Goal: Task Accomplishment & Management: Manage account settings

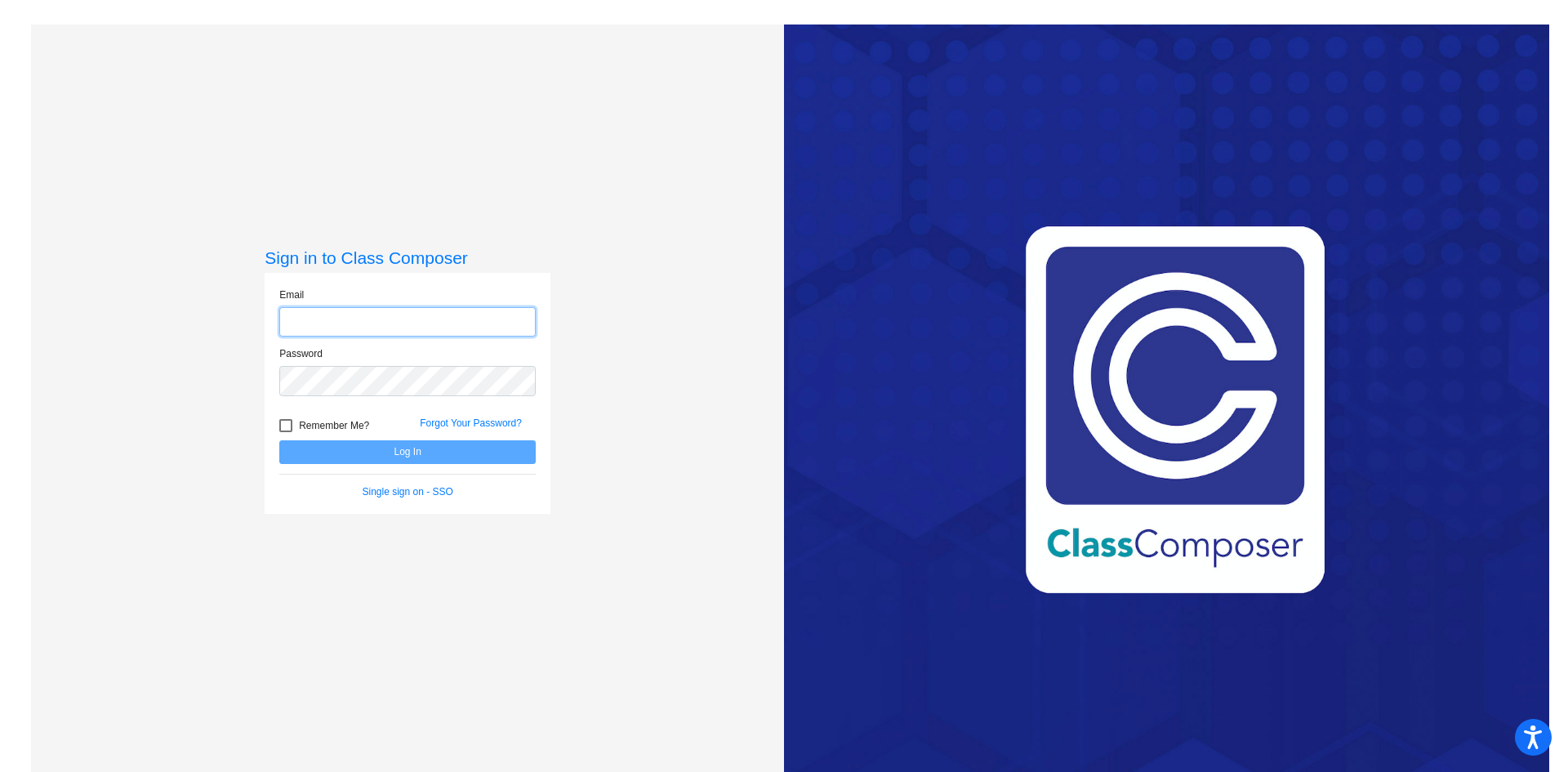
click at [416, 317] on input "email" at bounding box center [407, 322] width 256 height 30
type input "[EMAIL_ADDRESS][DOMAIN_NAME]"
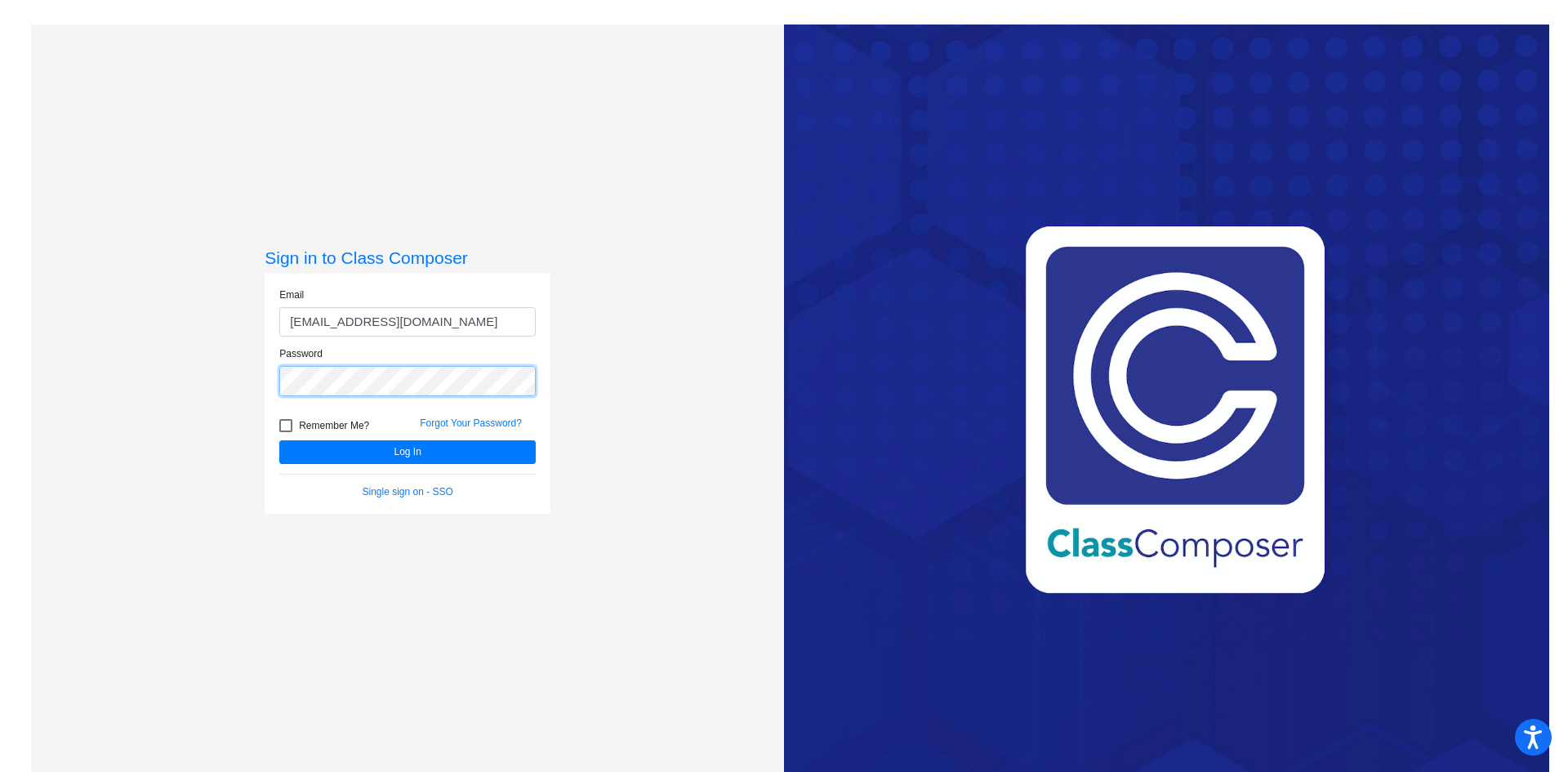
click at [279, 440] on button "Log In" at bounding box center [407, 451] width 256 height 24
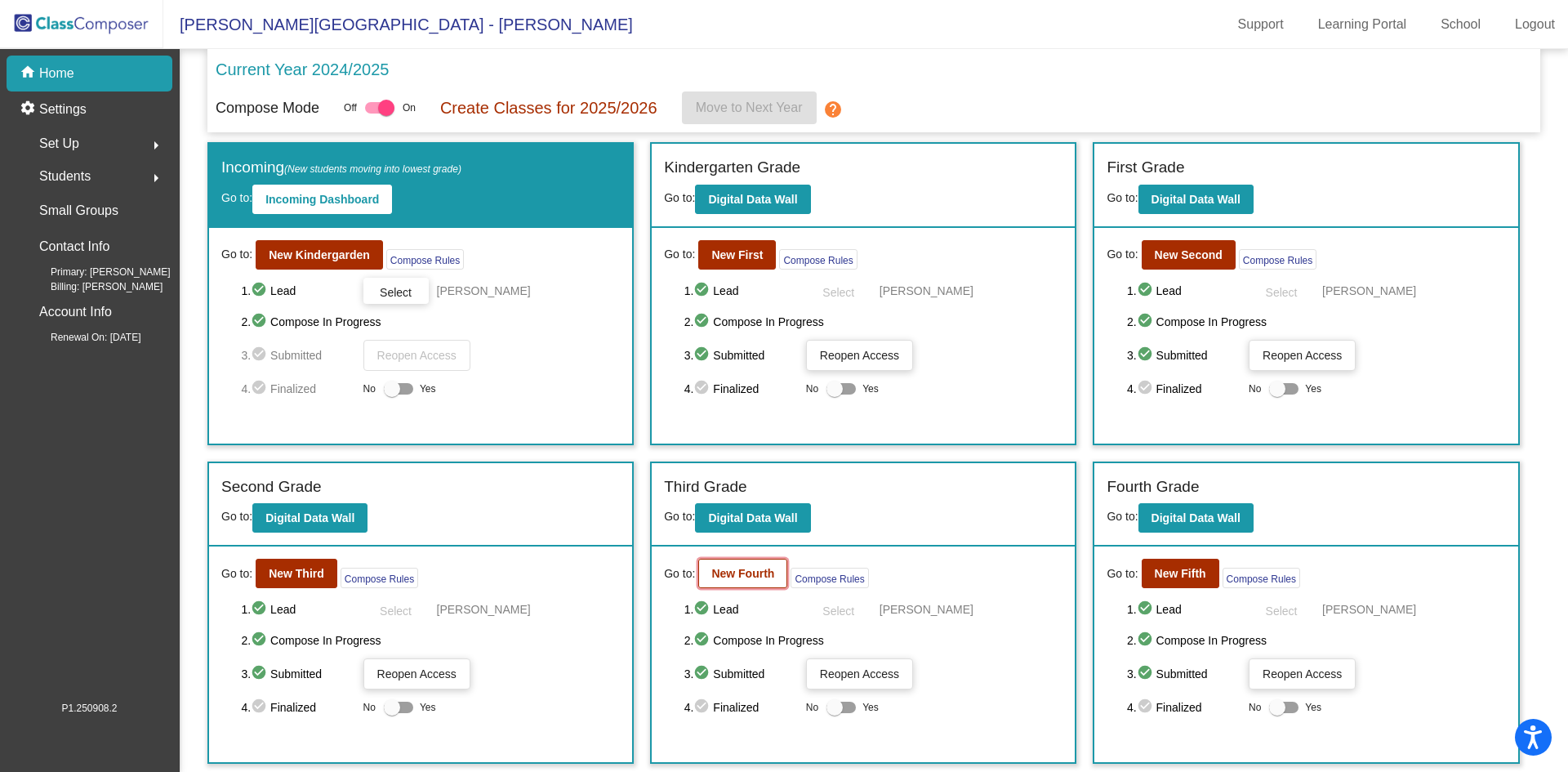
click at [724, 566] on button "New Fourth" at bounding box center [742, 573] width 89 height 30
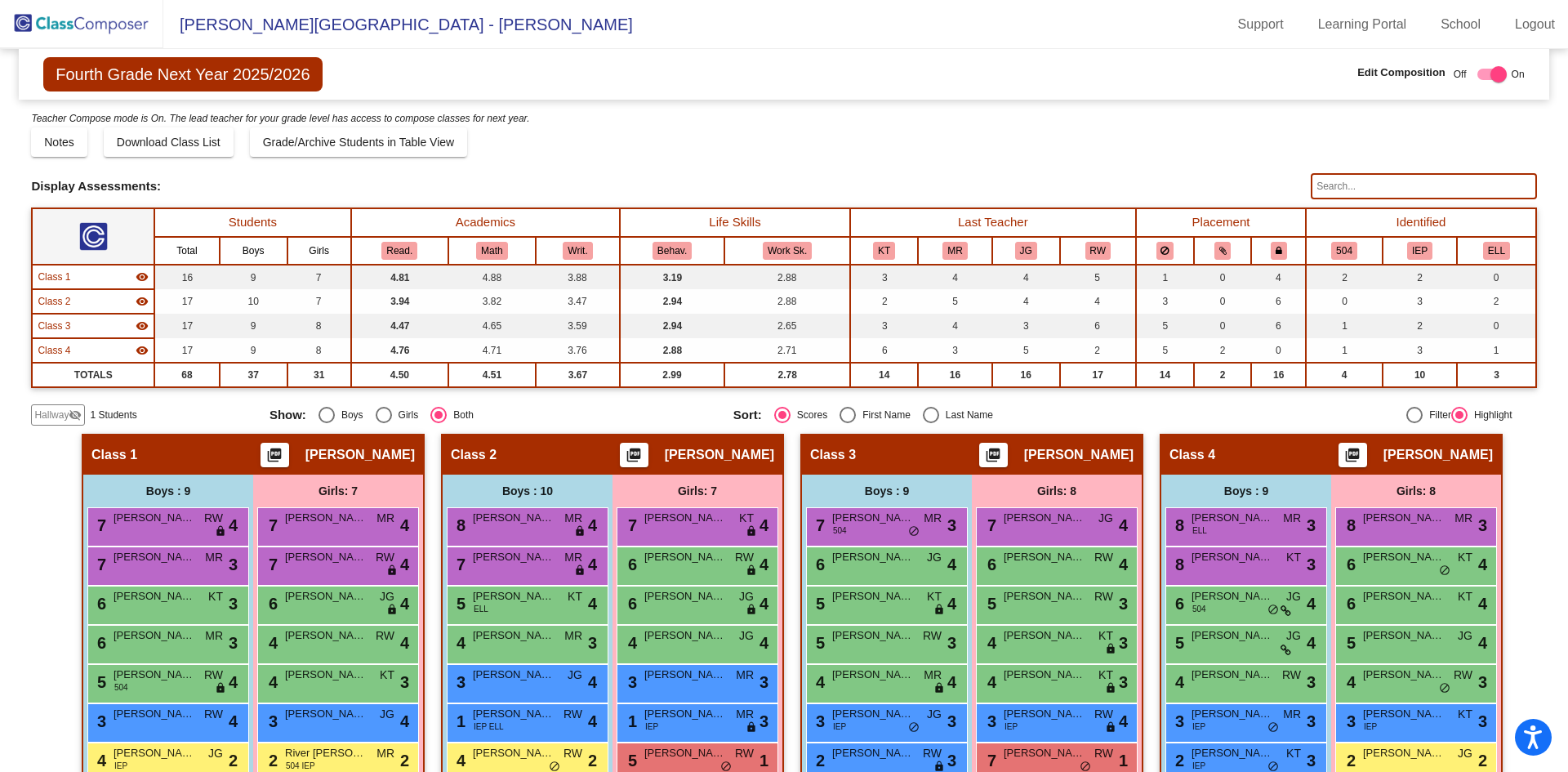
click at [70, 418] on mat-icon "visibility_off" at bounding box center [75, 415] width 13 height 13
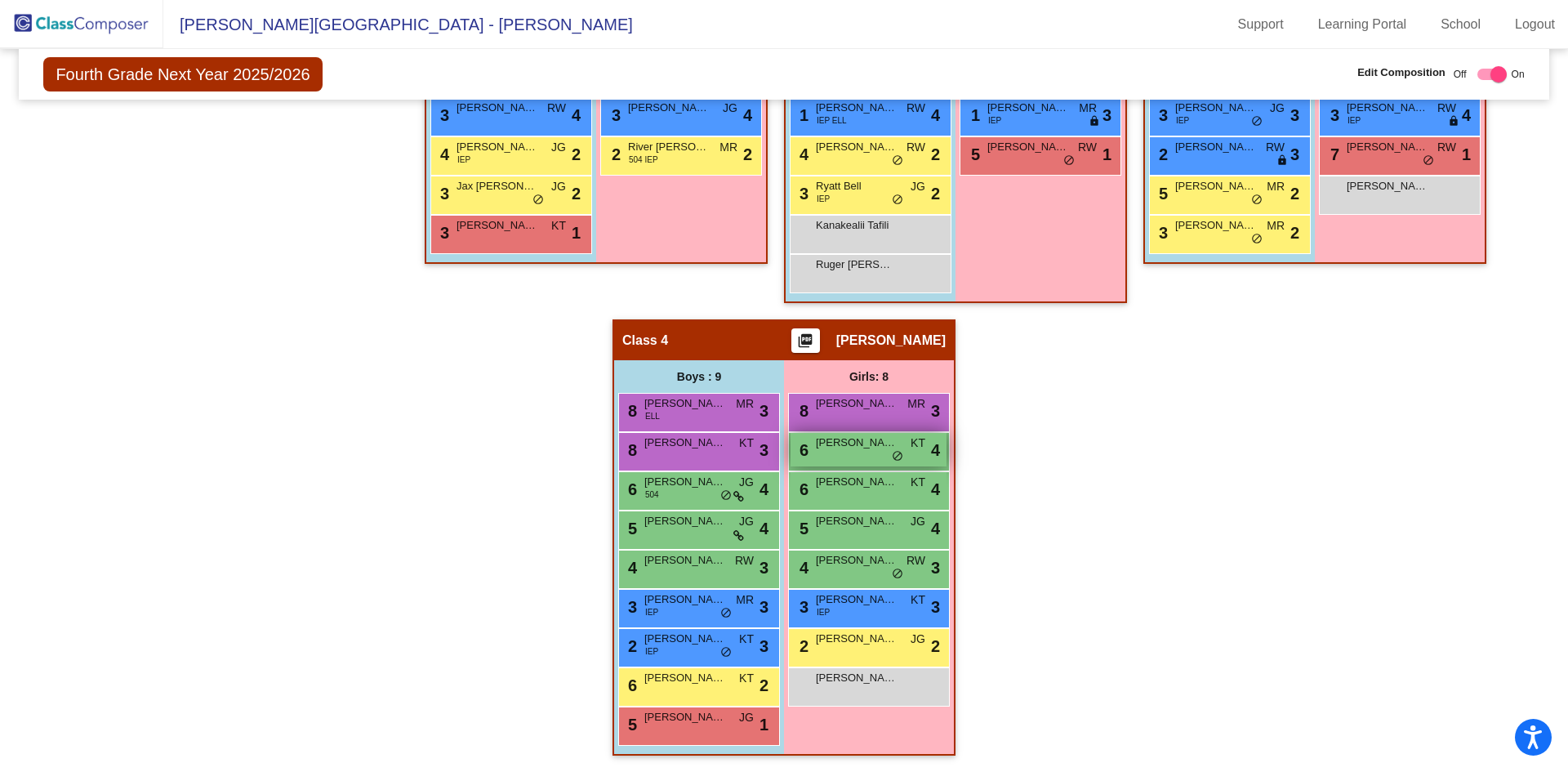
scroll to position [116, 0]
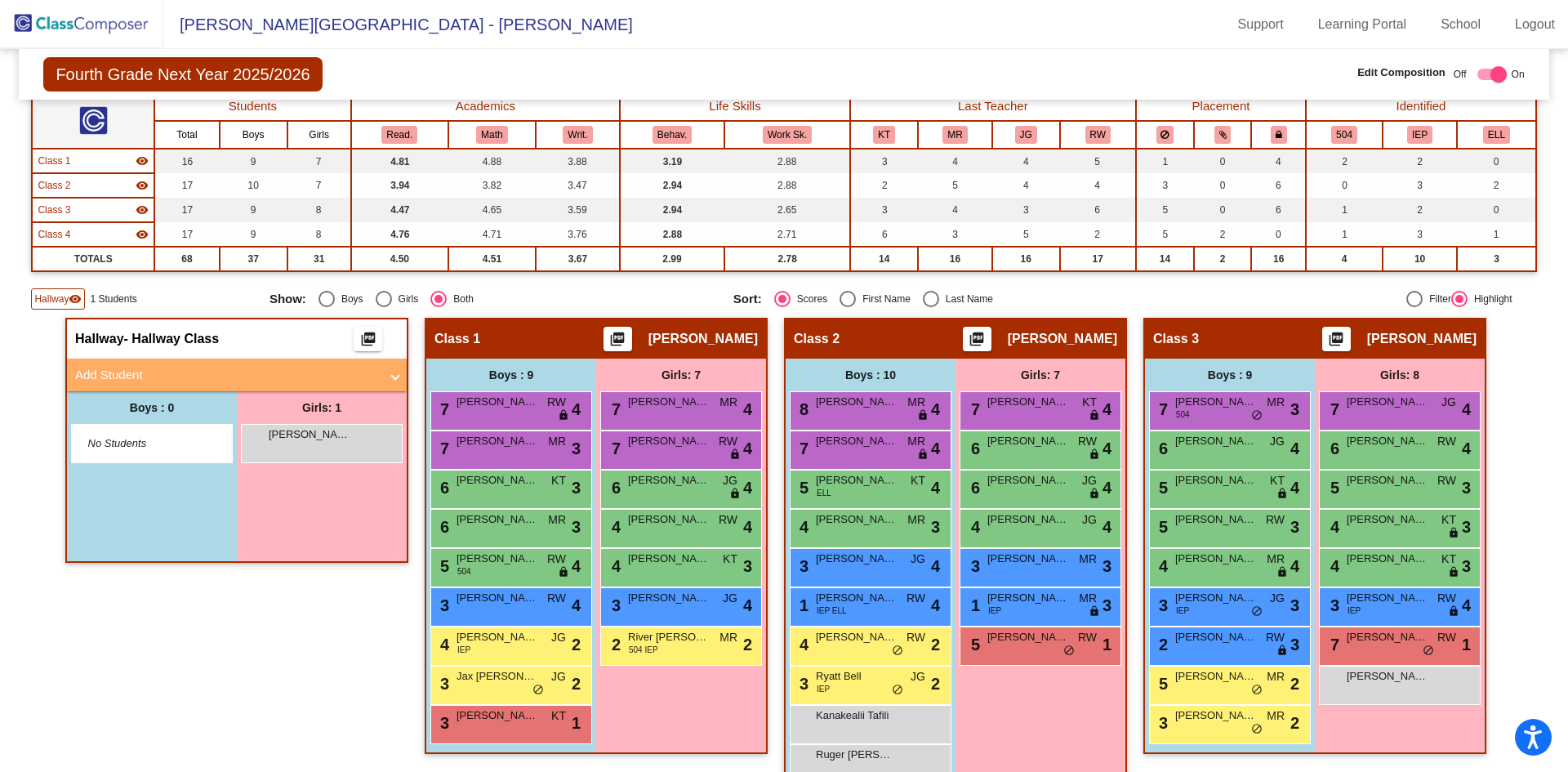
click at [112, 33] on img at bounding box center [82, 24] width 163 height 48
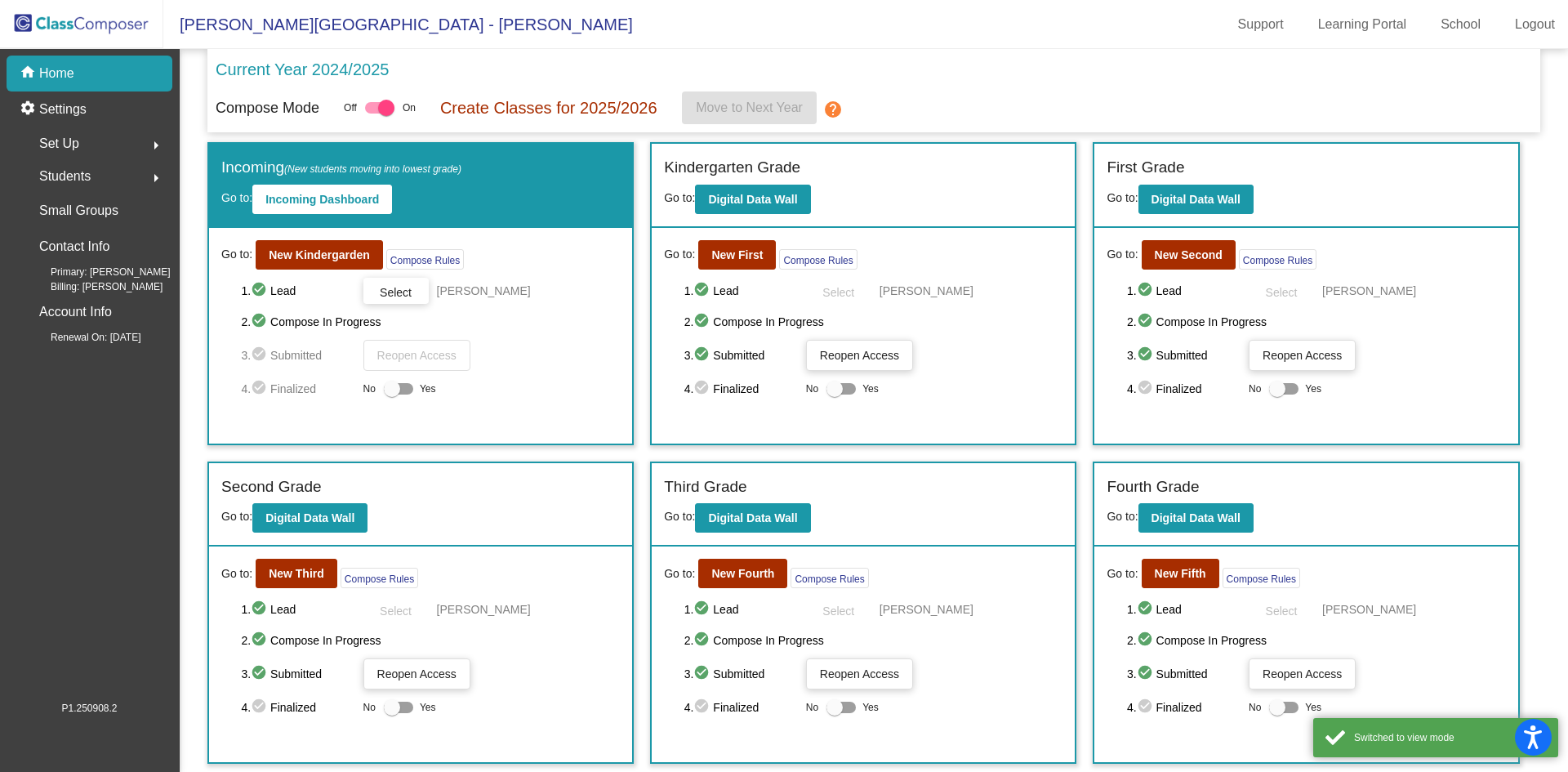
click at [76, 183] on span "Students" at bounding box center [65, 177] width 52 height 23
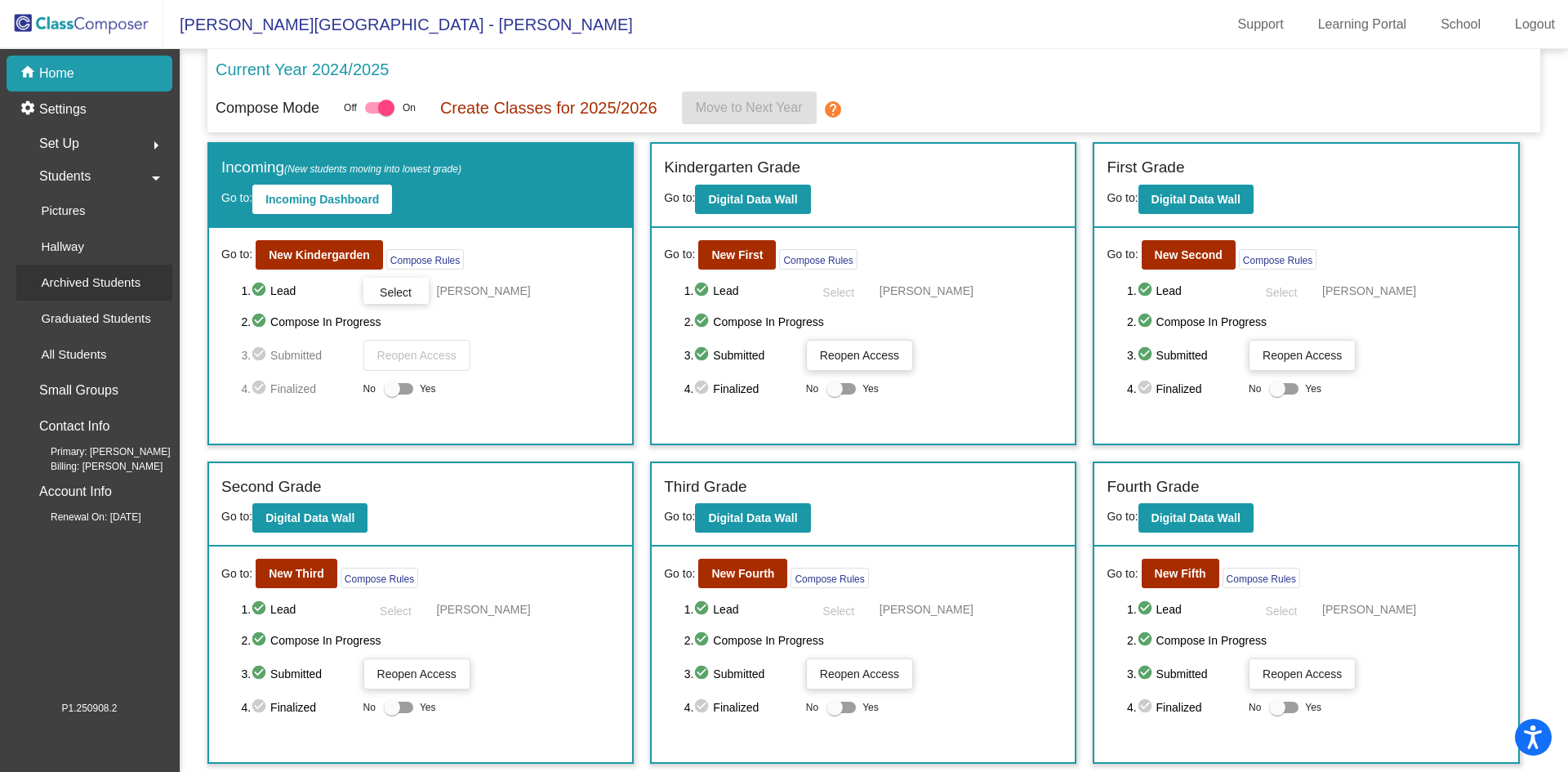
click at [116, 289] on p "Archived Students" at bounding box center [91, 282] width 100 height 19
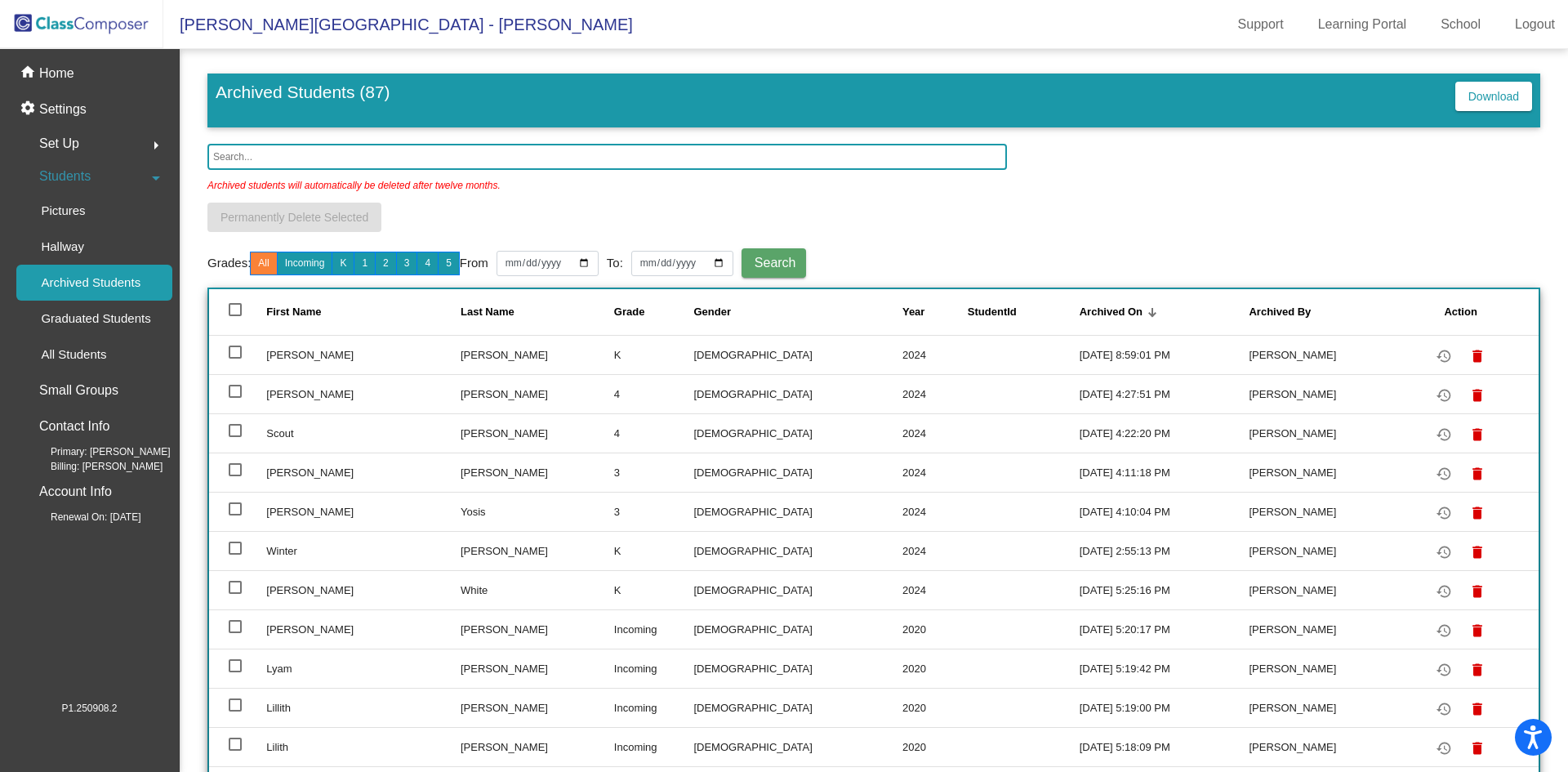
click at [419, 151] on input "text" at bounding box center [607, 157] width 800 height 26
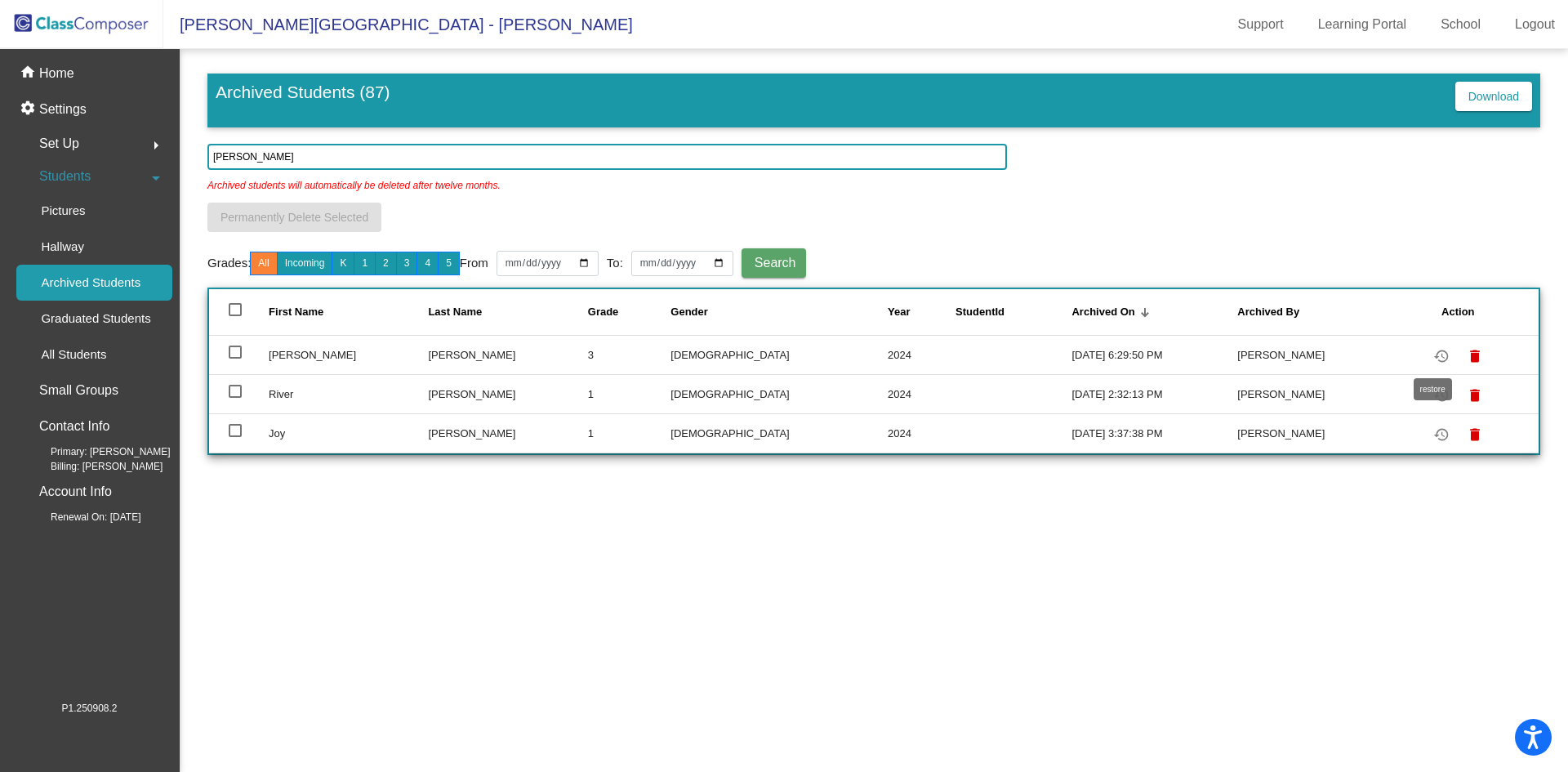
type input "[PERSON_NAME]"
click at [1436, 358] on mat-icon "restore" at bounding box center [1441, 356] width 19 height 19
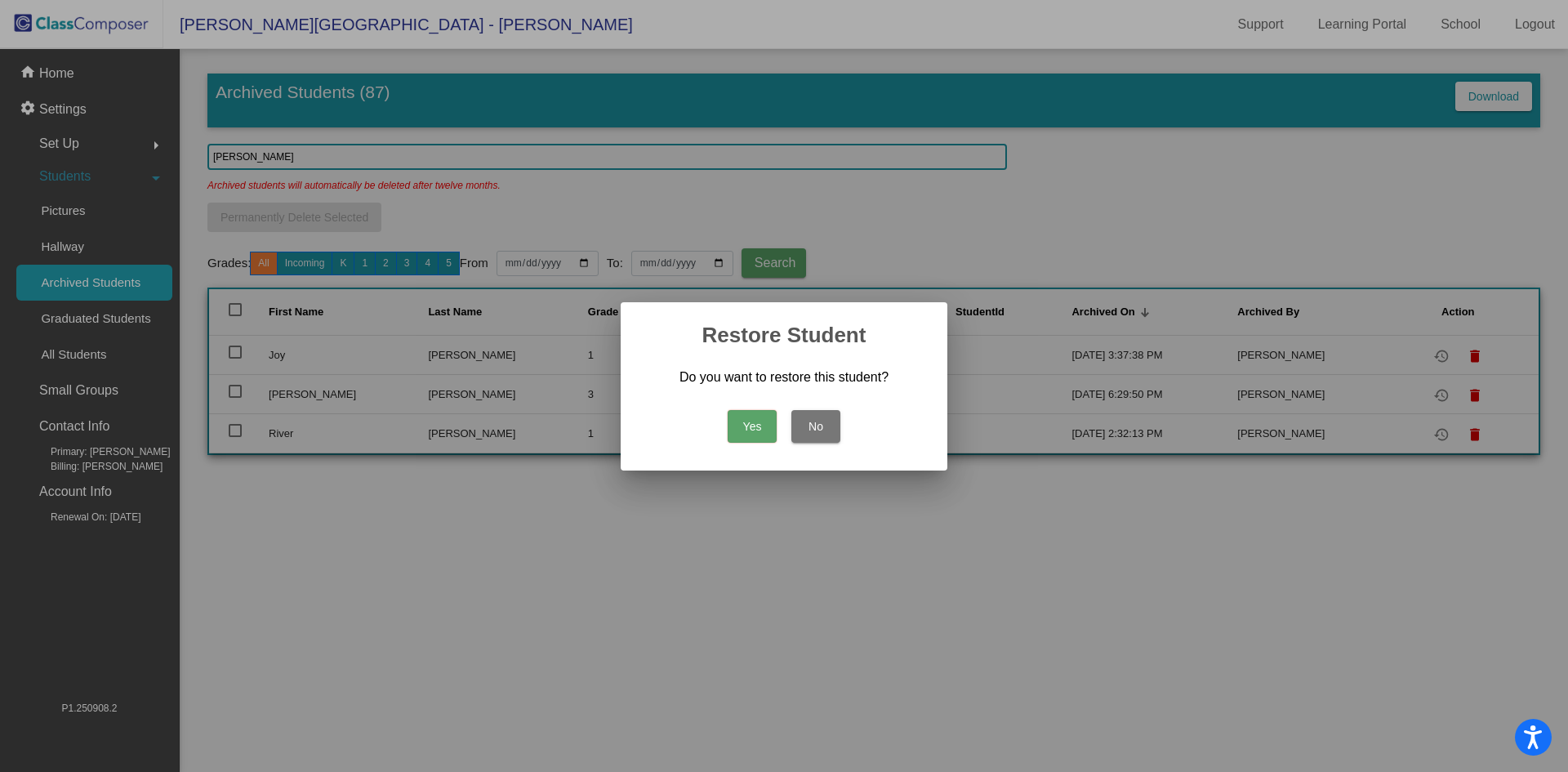
click at [766, 432] on button "Yes" at bounding box center [752, 426] width 49 height 33
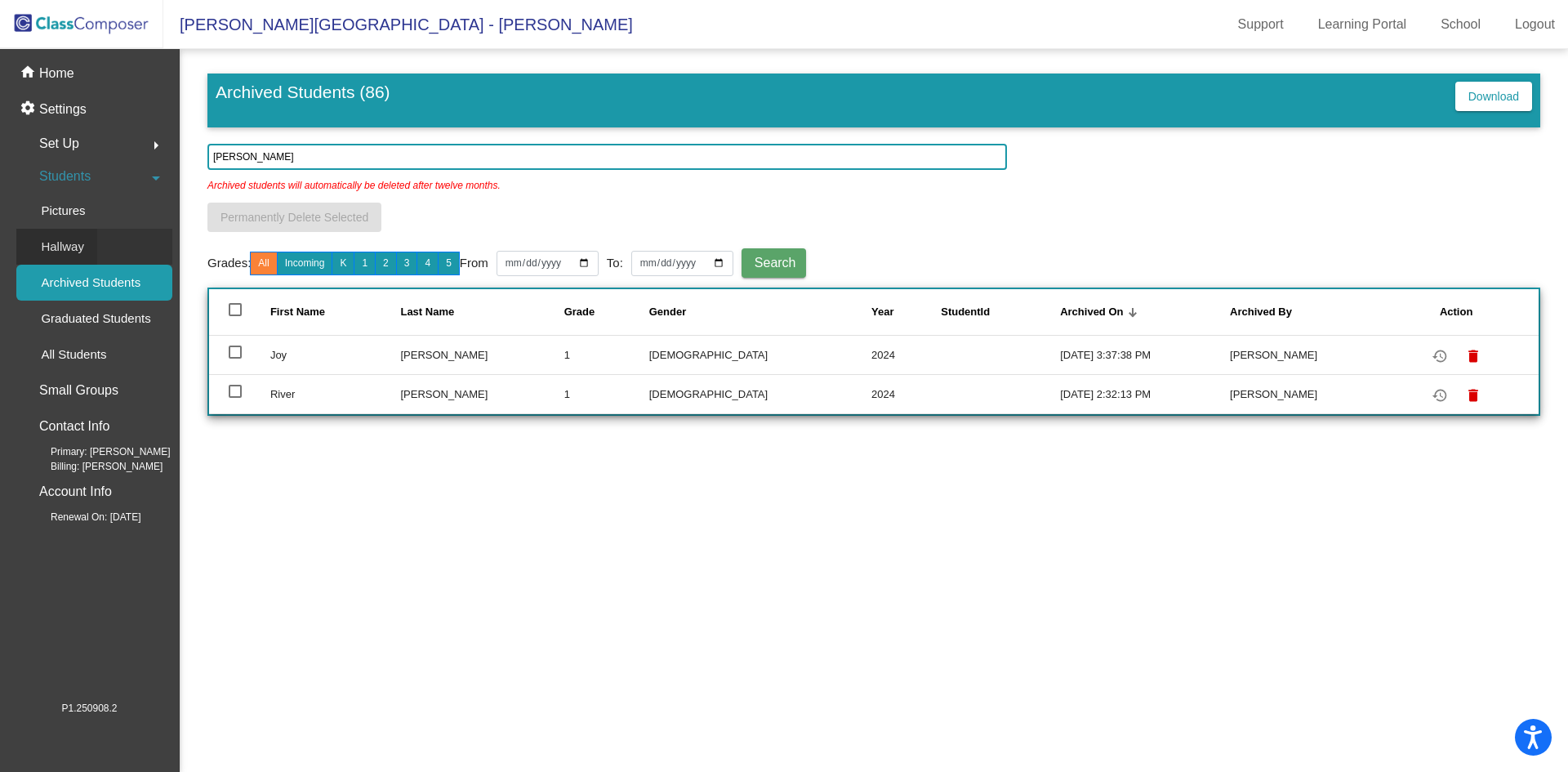
click at [80, 243] on p "Hallway" at bounding box center [62, 247] width 43 height 19
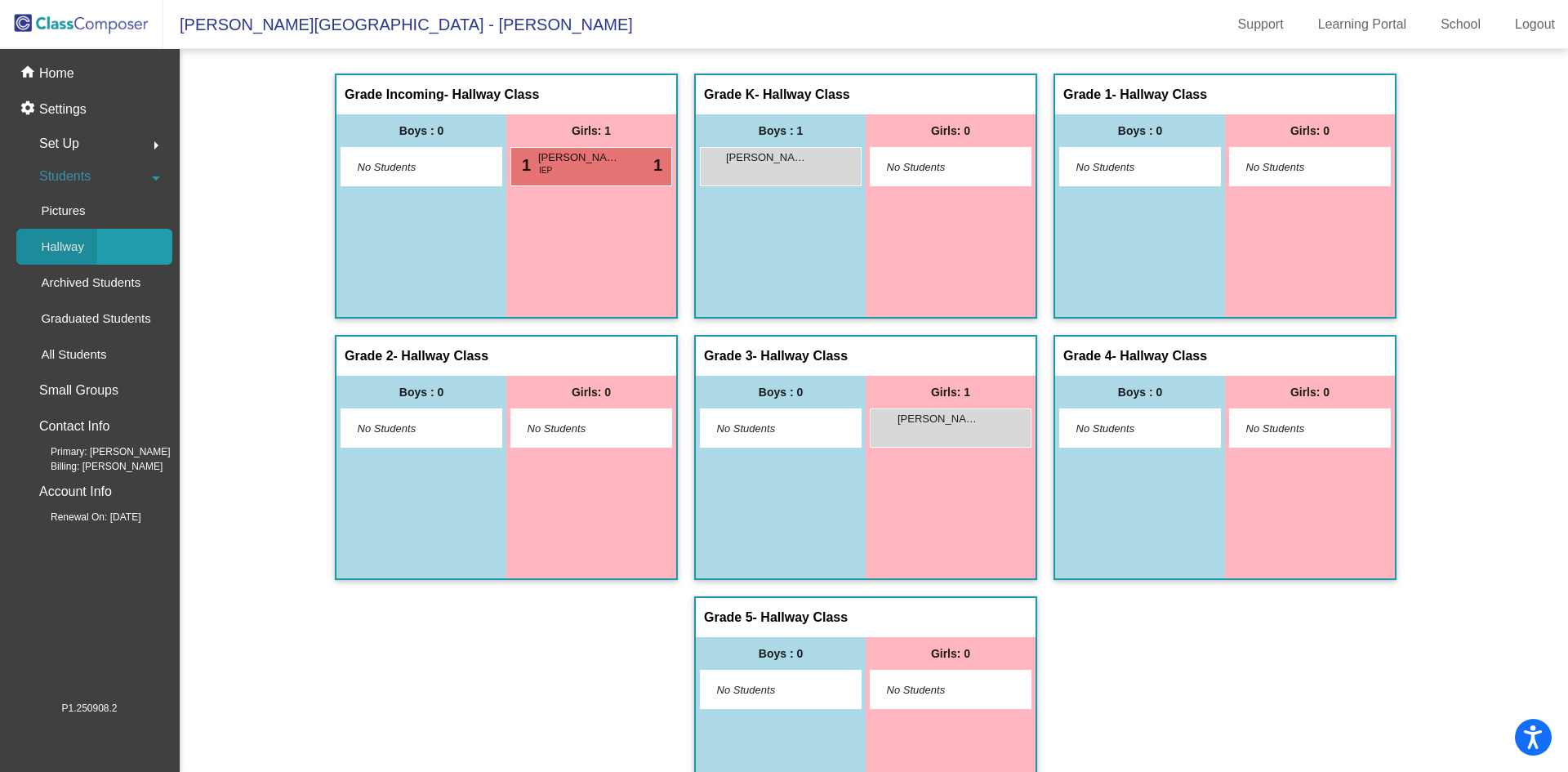
click at [74, 252] on p "Hallway" at bounding box center [62, 247] width 43 height 19
click at [83, 282] on p "Archived Students" at bounding box center [91, 282] width 100 height 19
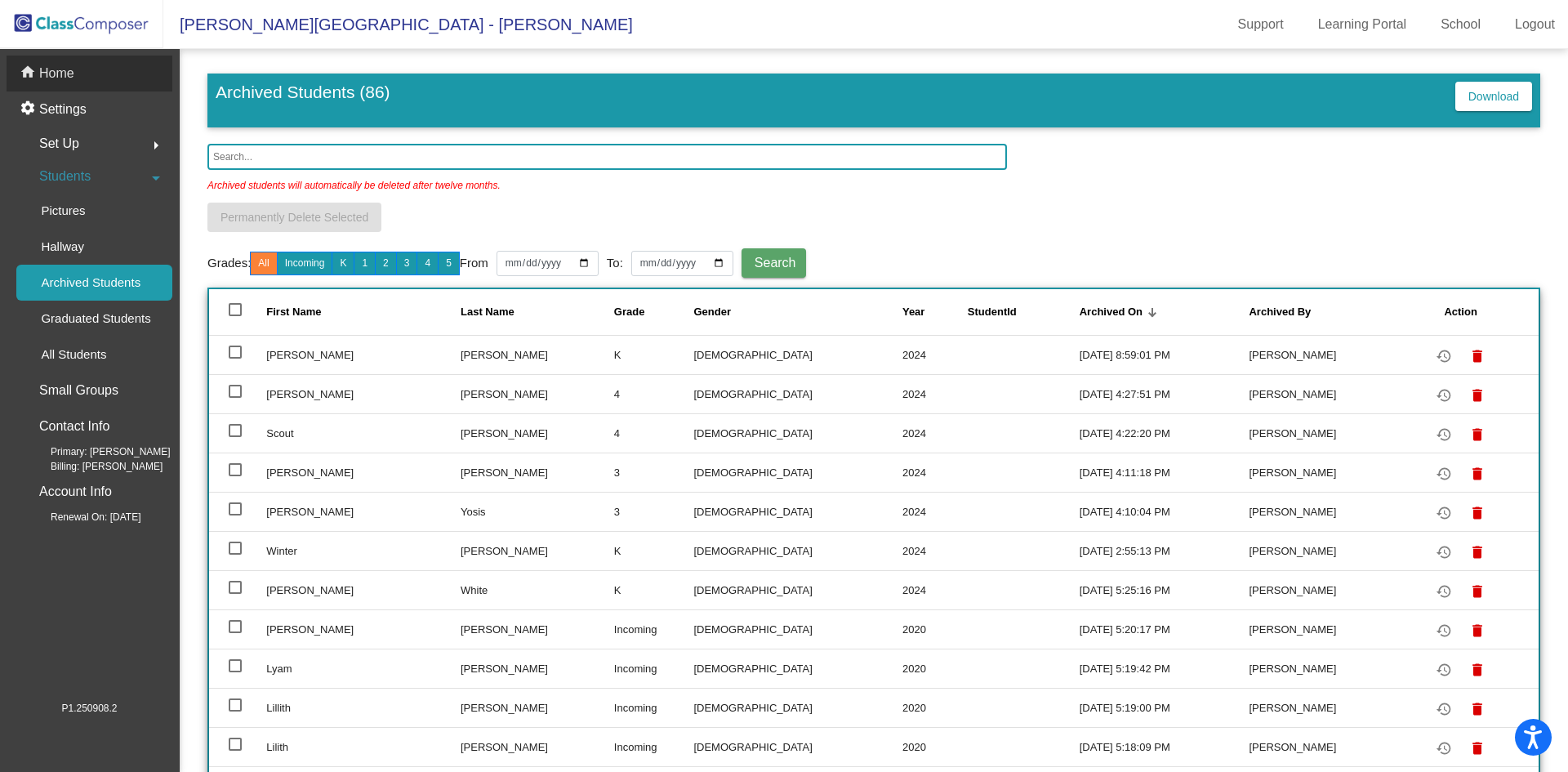
click at [84, 79] on div "home Home" at bounding box center [89, 73] width 166 height 36
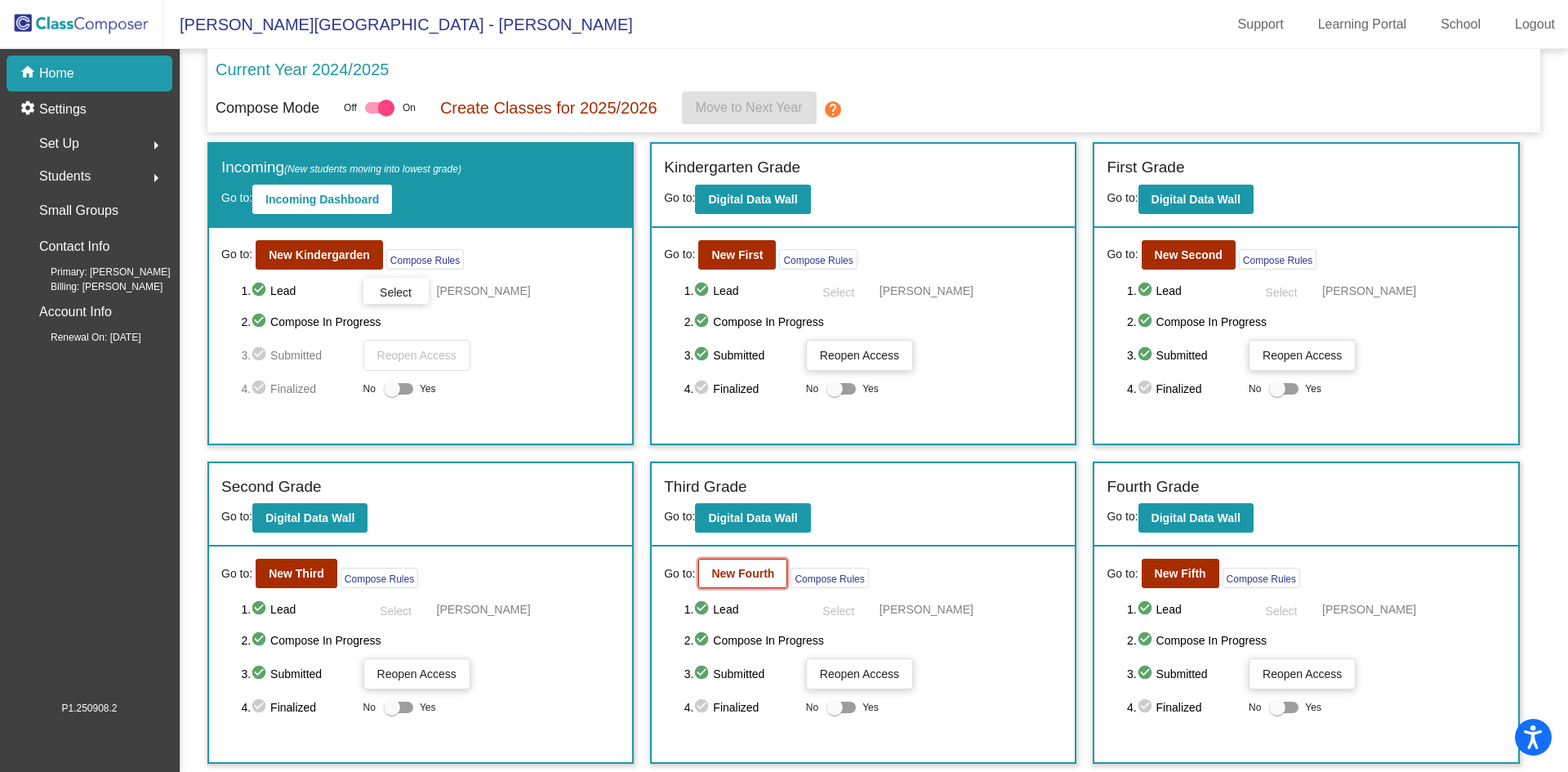
click at [741, 568] on b "New Fourth" at bounding box center [742, 573] width 62 height 13
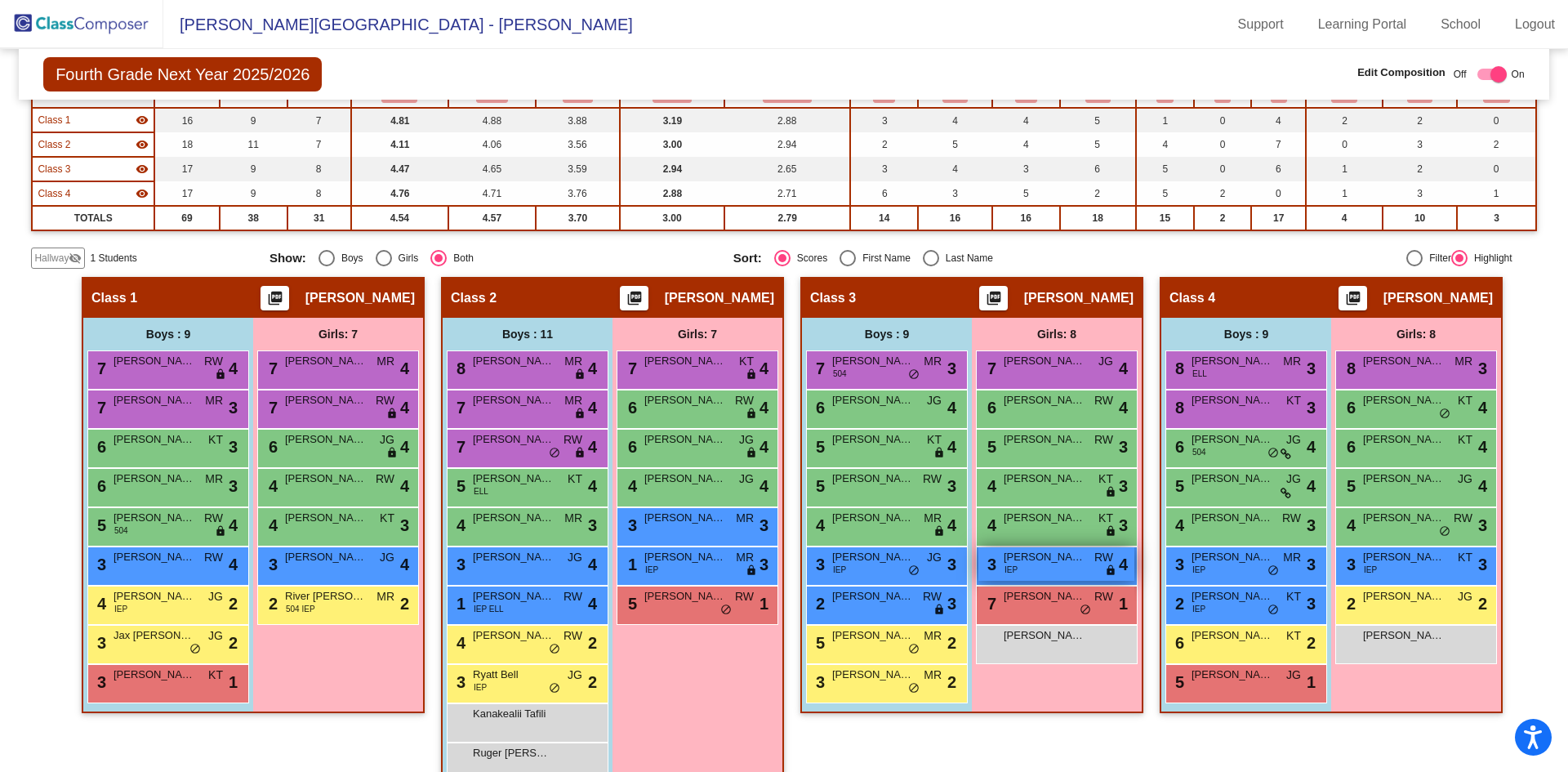
scroll to position [193, 0]
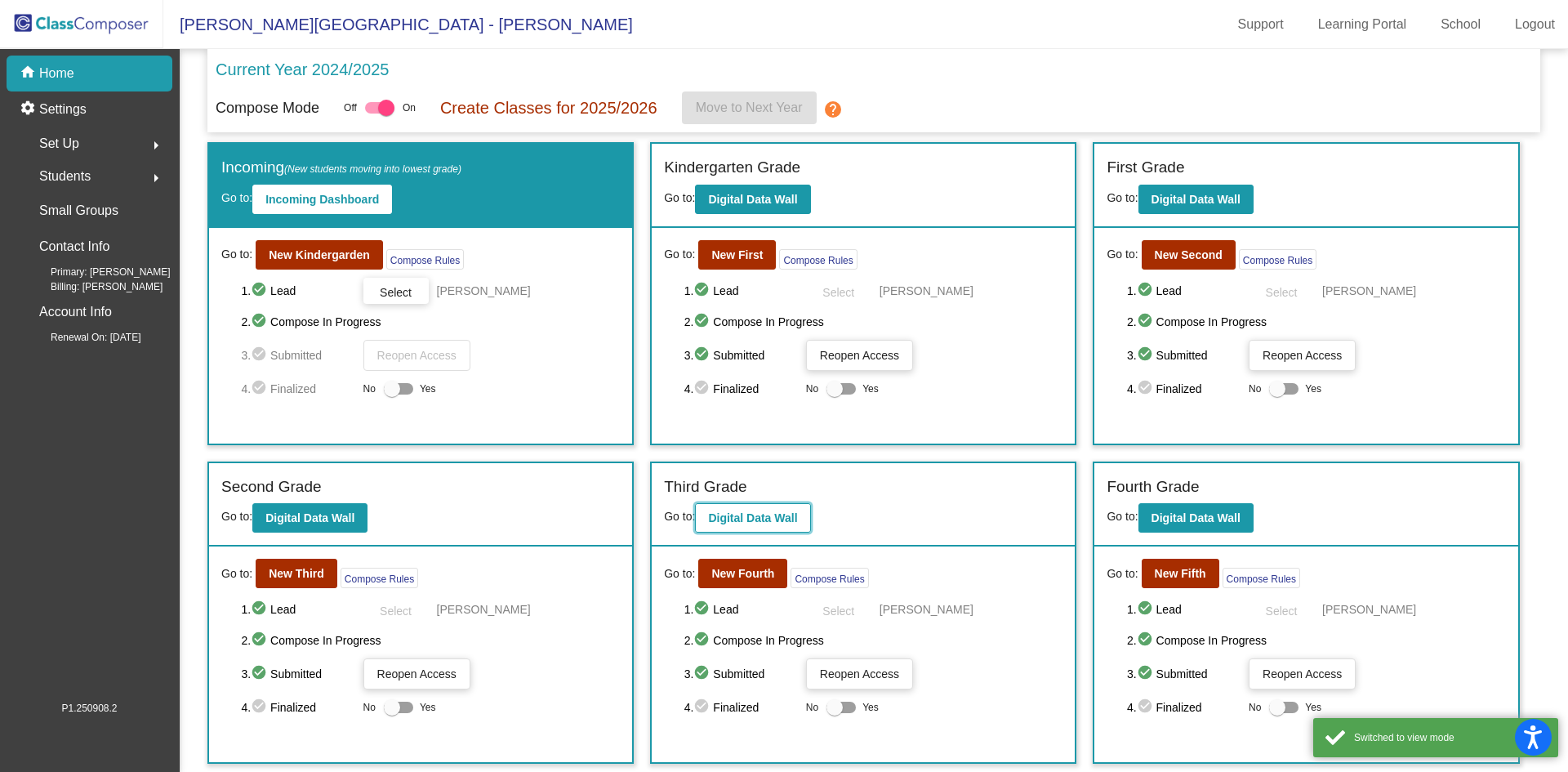
click at [788, 516] on b "Digital Data Wall" at bounding box center [752, 518] width 89 height 13
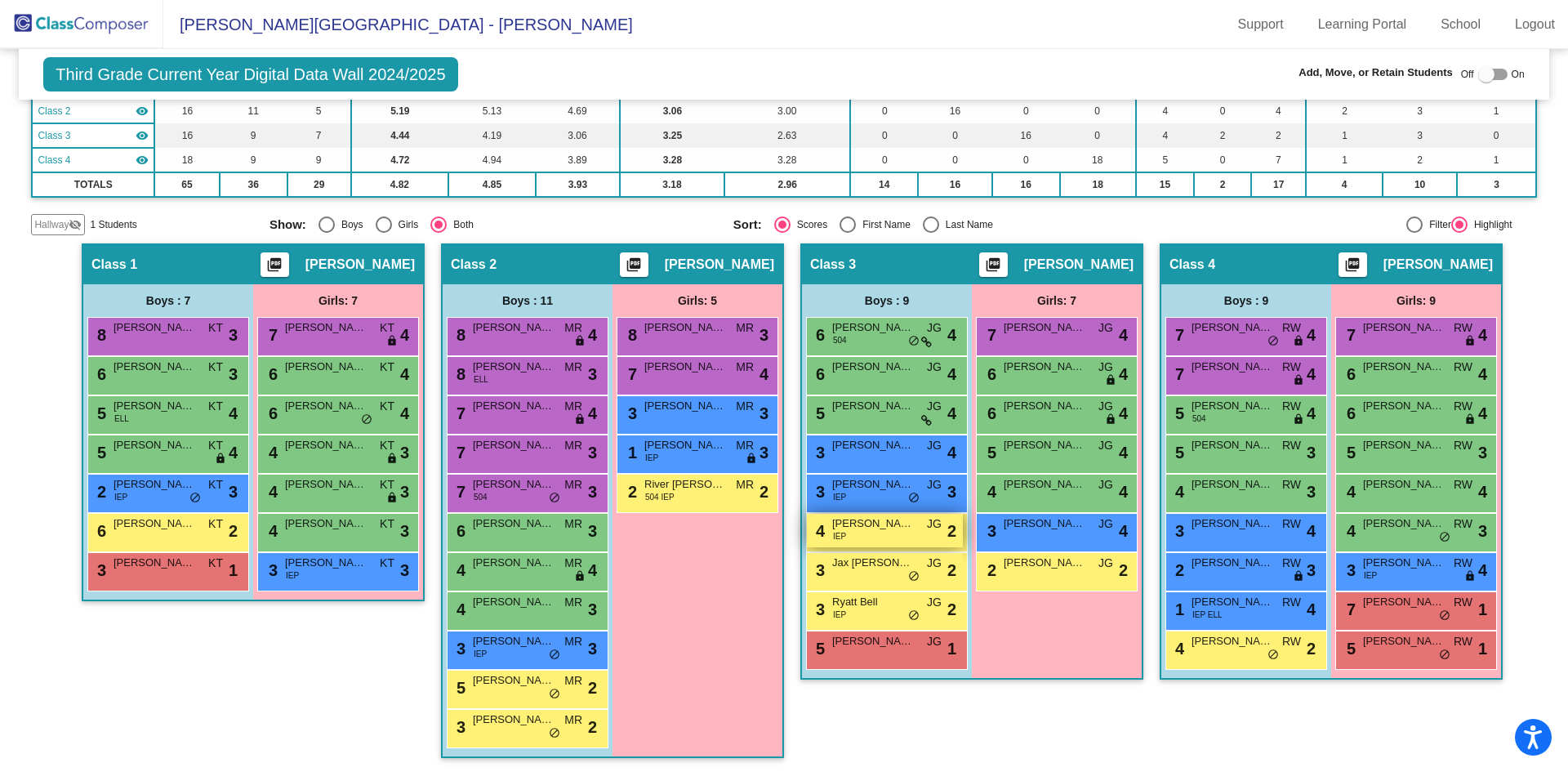
scroll to position [196, 0]
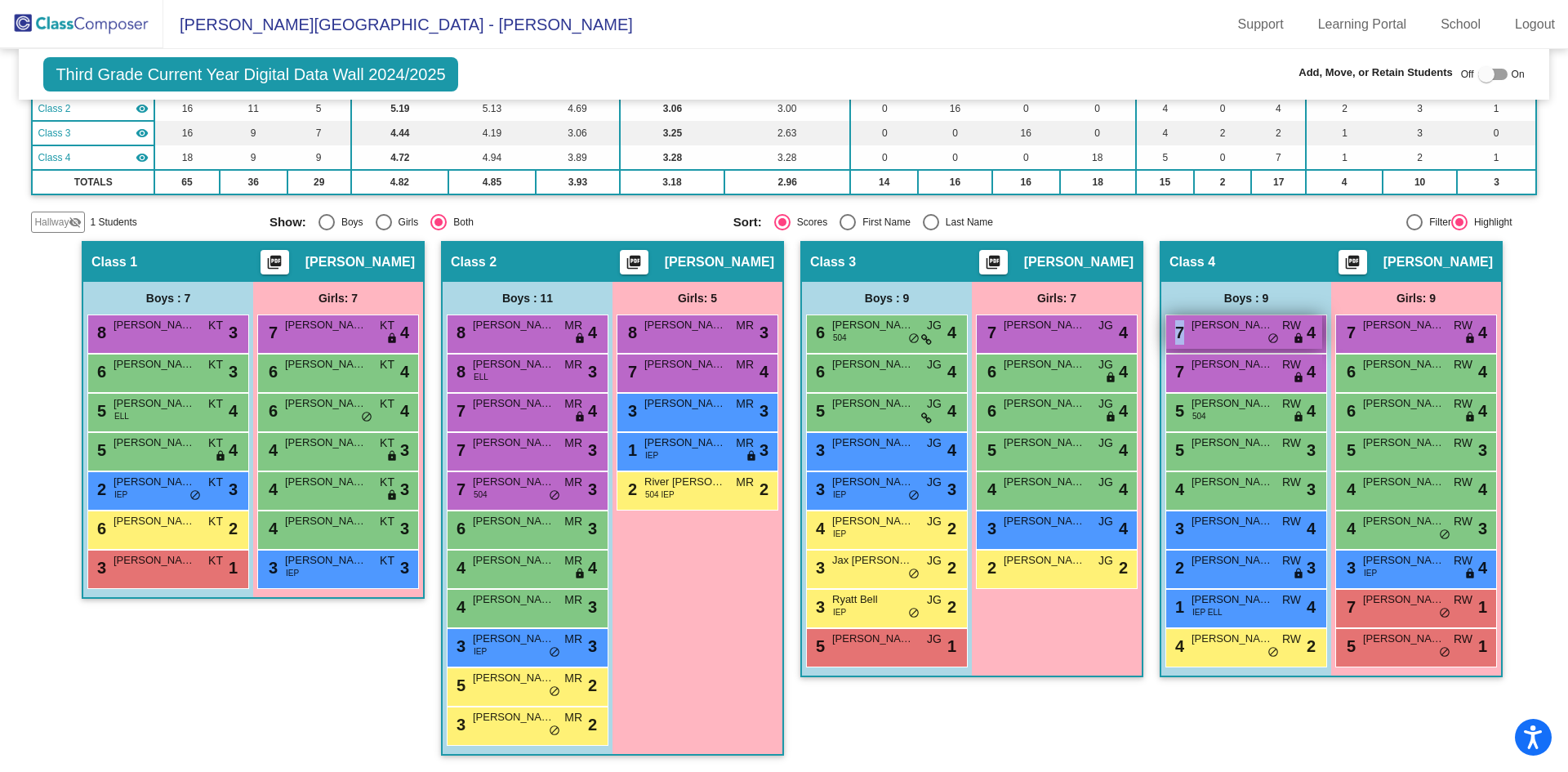
drag, startPoint x: 1202, startPoint y: 338, endPoint x: 1168, endPoint y: 332, distance: 34.5
click at [1168, 332] on div "7 [PERSON_NAME] RW lock do_not_disturb_alt 4" at bounding box center [1244, 331] width 156 height 34
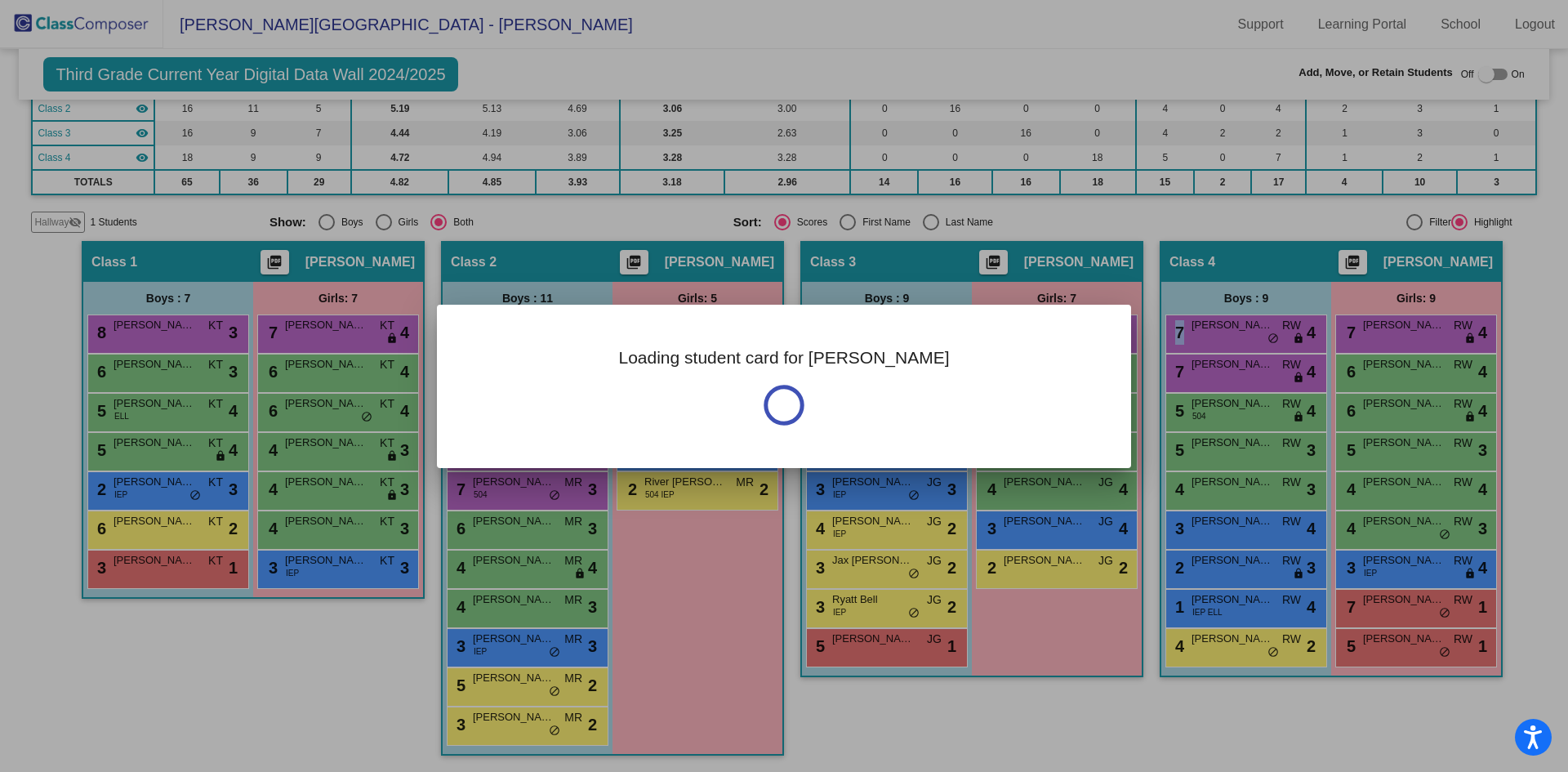
click at [1239, 329] on div at bounding box center [784, 386] width 1568 height 772
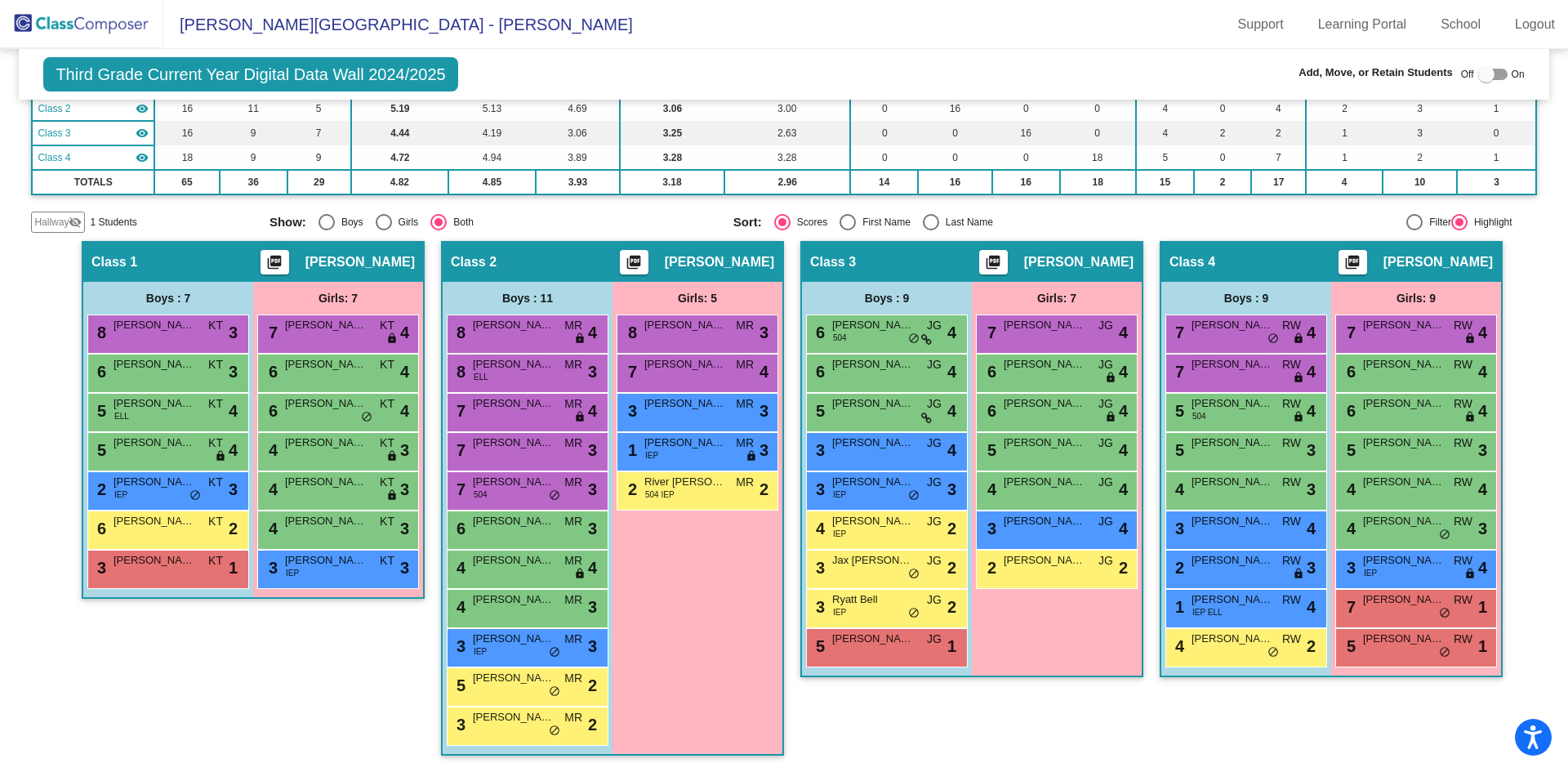
click at [83, 219] on div "Hallway visibility_off" at bounding box center [58, 222] width 54 height 21
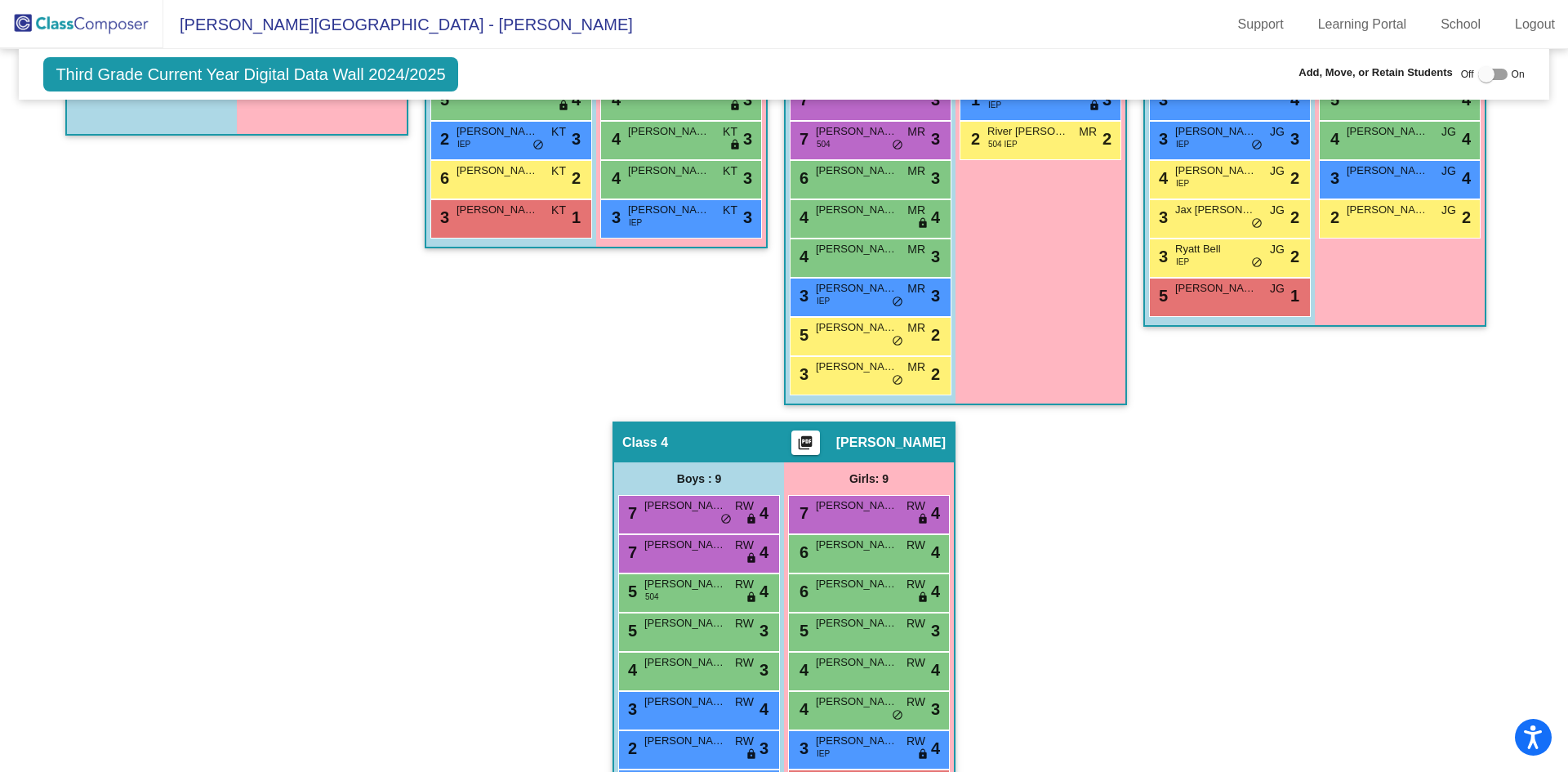
scroll to position [648, 0]
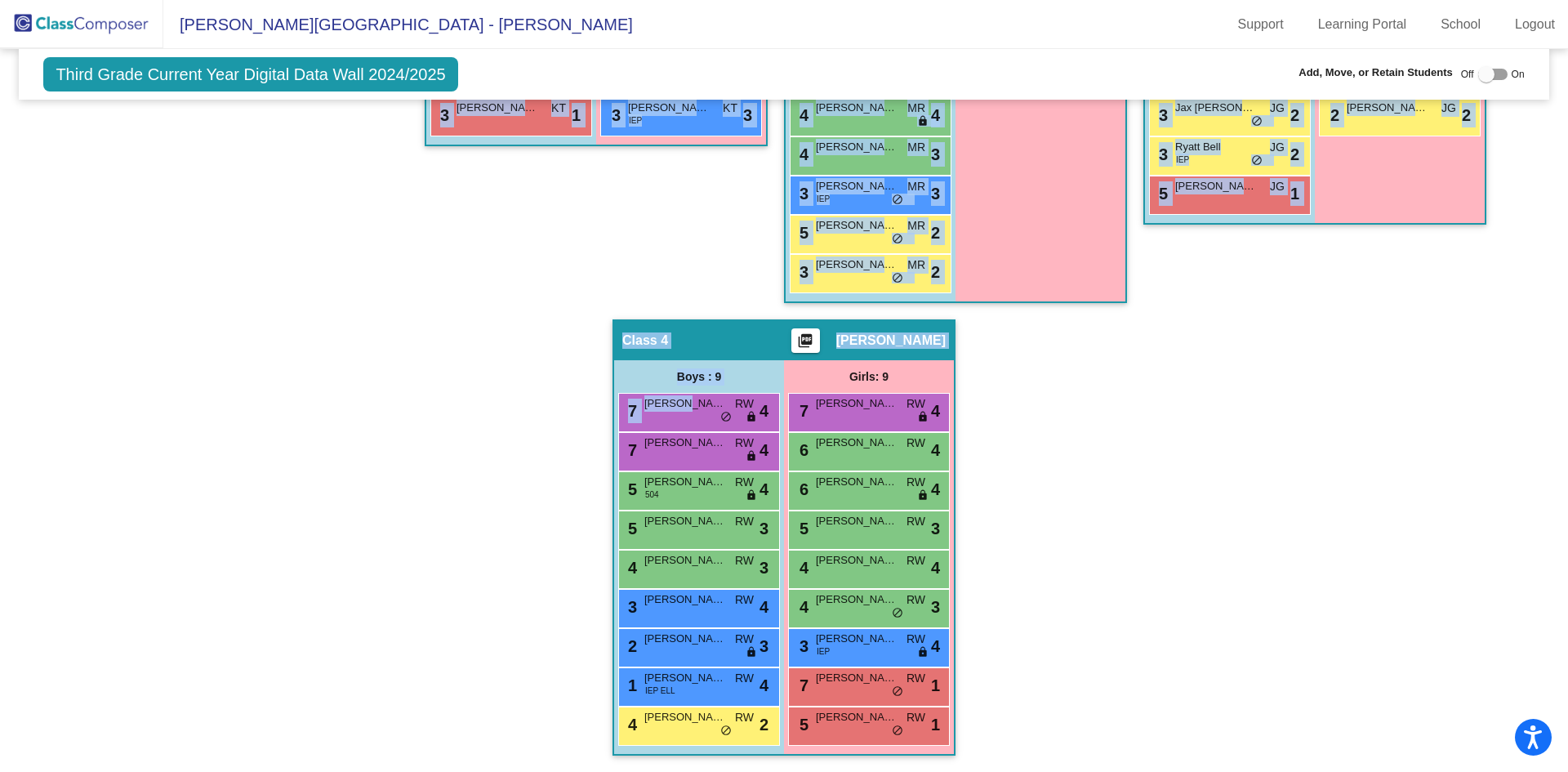
drag, startPoint x: 678, startPoint y: 407, endPoint x: 397, endPoint y: 356, distance: 285.6
click at [397, 356] on div "Hallway - Hallway Class picture_as_pdf Add Student First Name Last Name Student…" at bounding box center [784, 280] width 1506 height 983
click at [531, 390] on div "Hallway - Hallway Class picture_as_pdf Add Student First Name Last Name Student…" at bounding box center [784, 280] width 1506 height 983
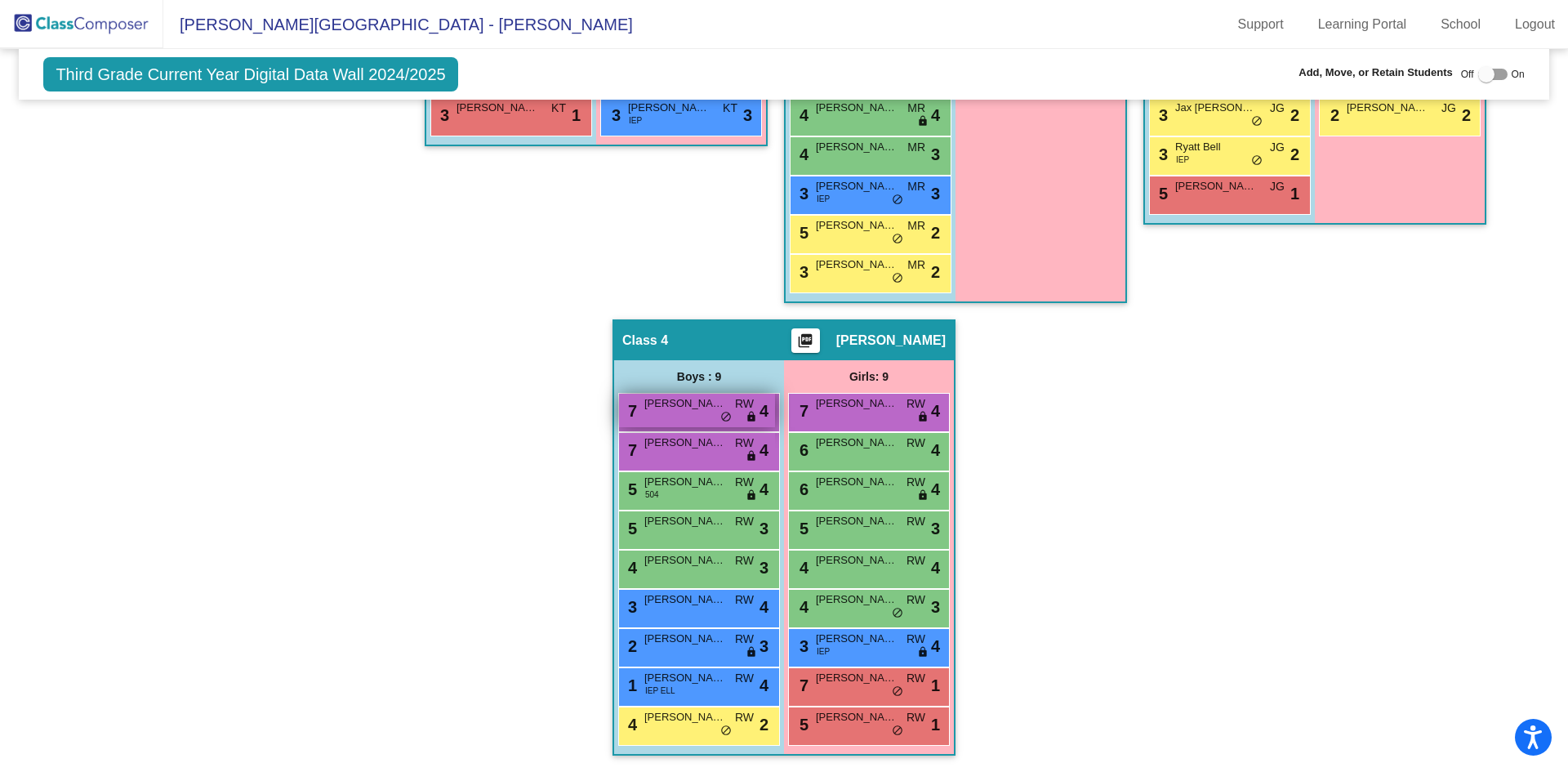
click at [701, 413] on div "7 [PERSON_NAME] RW lock do_not_disturb_alt 4" at bounding box center [697, 410] width 156 height 34
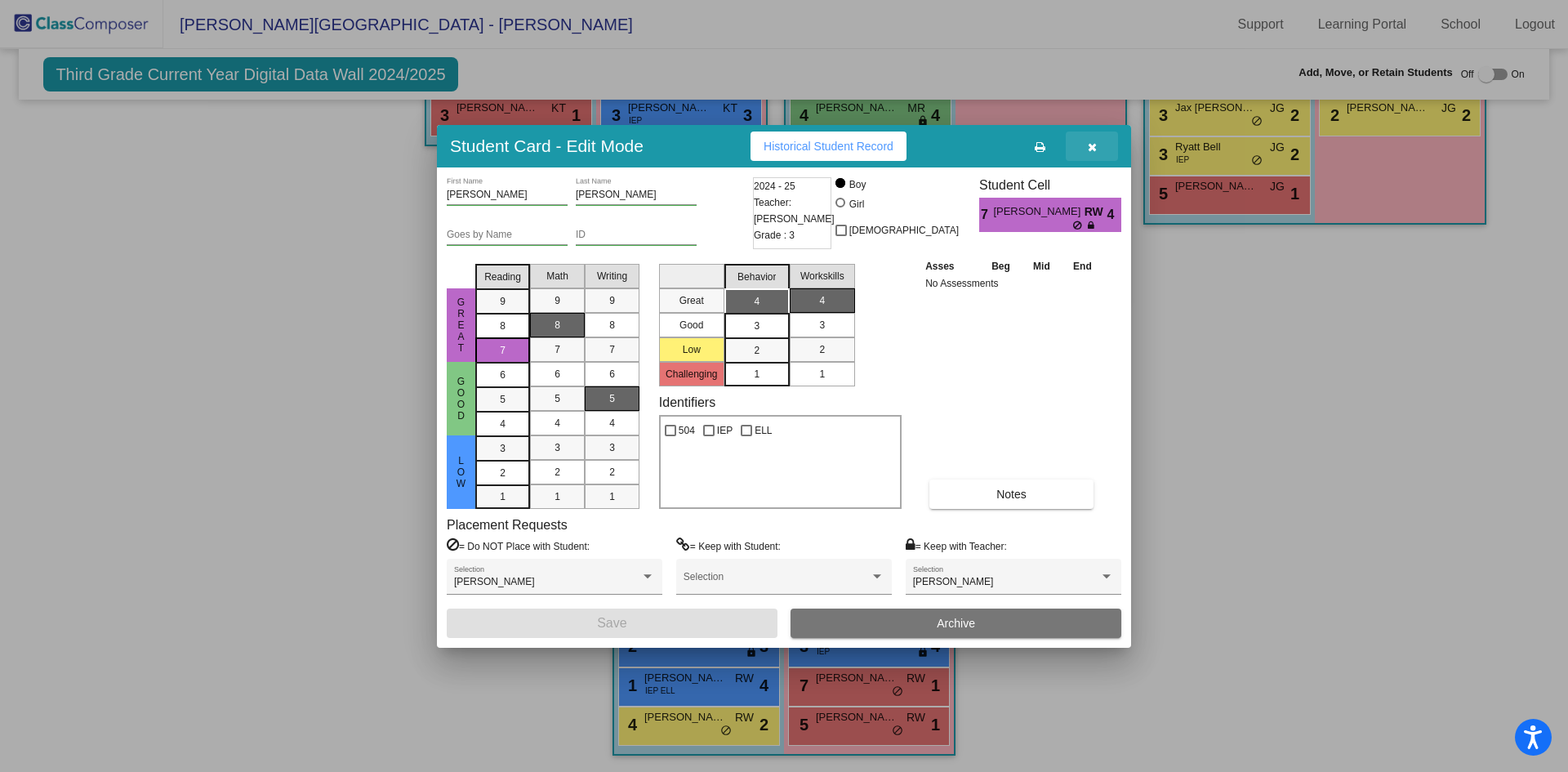
click at [1088, 147] on icon "button" at bounding box center [1092, 147] width 9 height 12
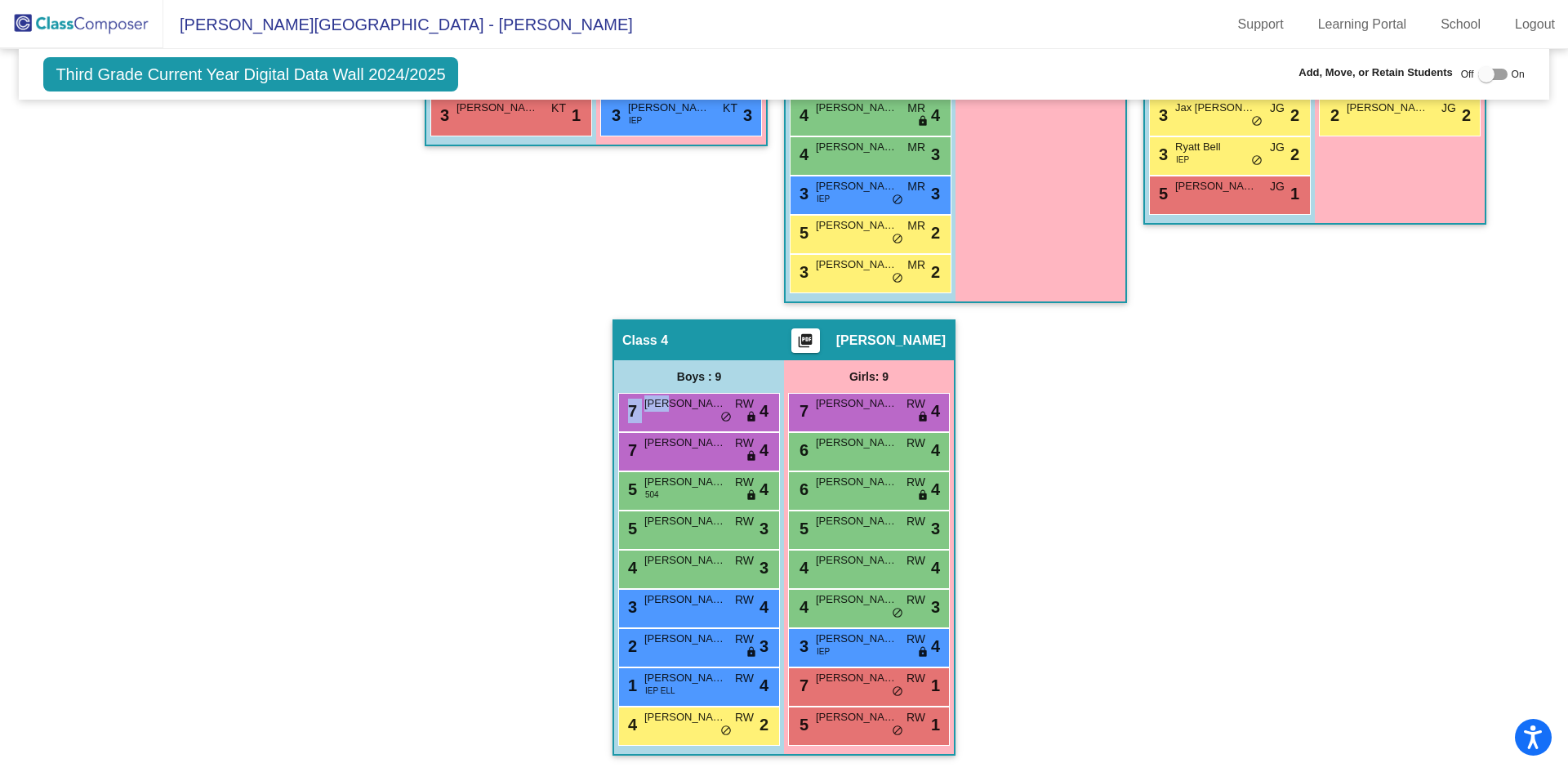
drag, startPoint x: 662, startPoint y: 405, endPoint x: 599, endPoint y: 407, distance: 63.0
click at [599, 407] on div "Hallway - Hallway Class picture_as_pdf Add Student First Name Last Name Student…" at bounding box center [784, 280] width 1506 height 983
drag, startPoint x: 726, startPoint y: 416, endPoint x: 727, endPoint y: 457, distance: 41.0
click at [727, 457] on div "7 [PERSON_NAME] RW lock do_not_disturb_alt 4 7 Aycen [PERSON_NAME] lock do_not_…" at bounding box center [699, 568] width 161 height 352
click at [727, 457] on div "7 Aycen [PERSON_NAME] lock do_not_disturb_alt 4" at bounding box center [697, 449] width 156 height 34
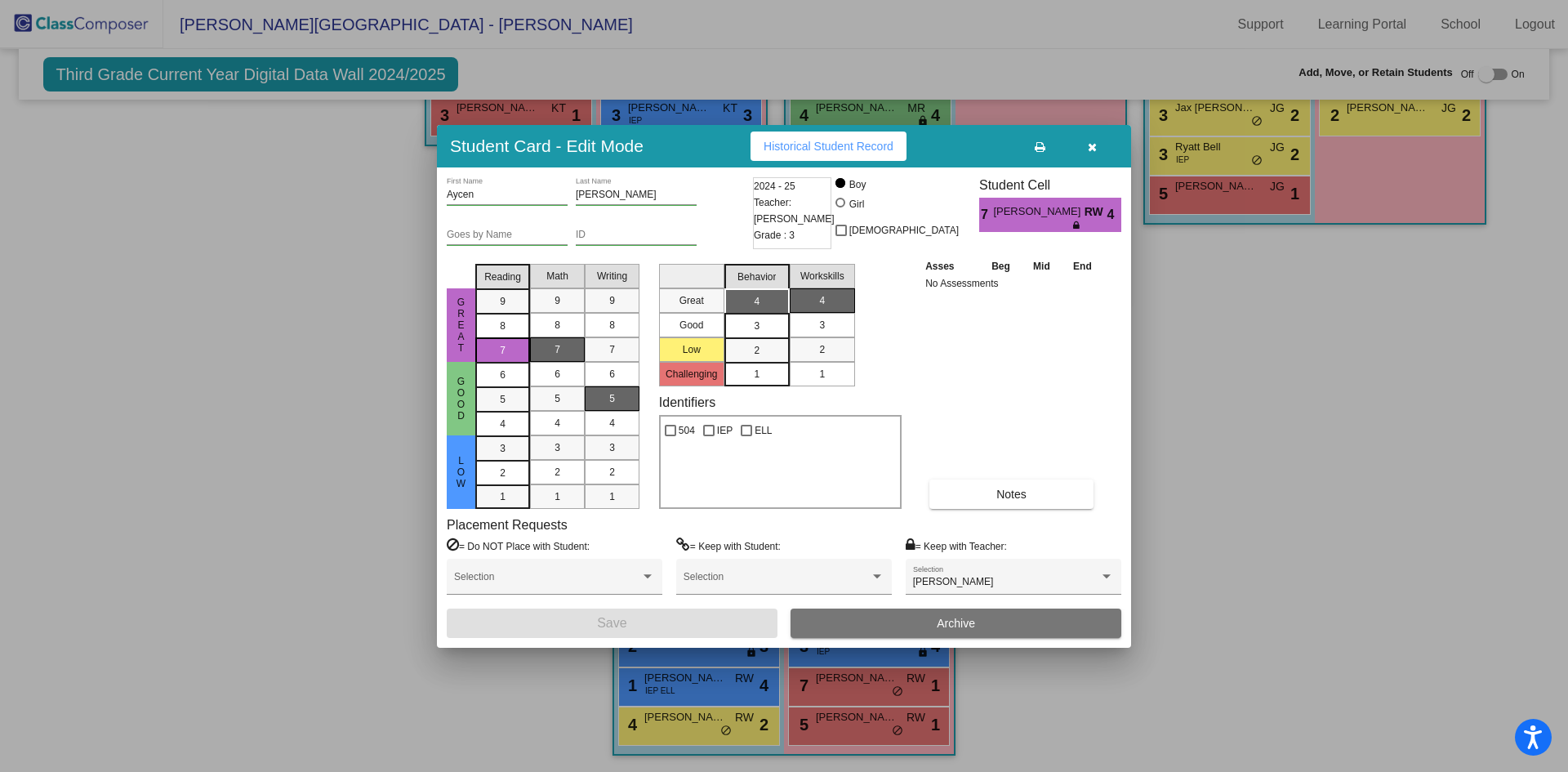
click at [1306, 503] on div at bounding box center [784, 386] width 1568 height 772
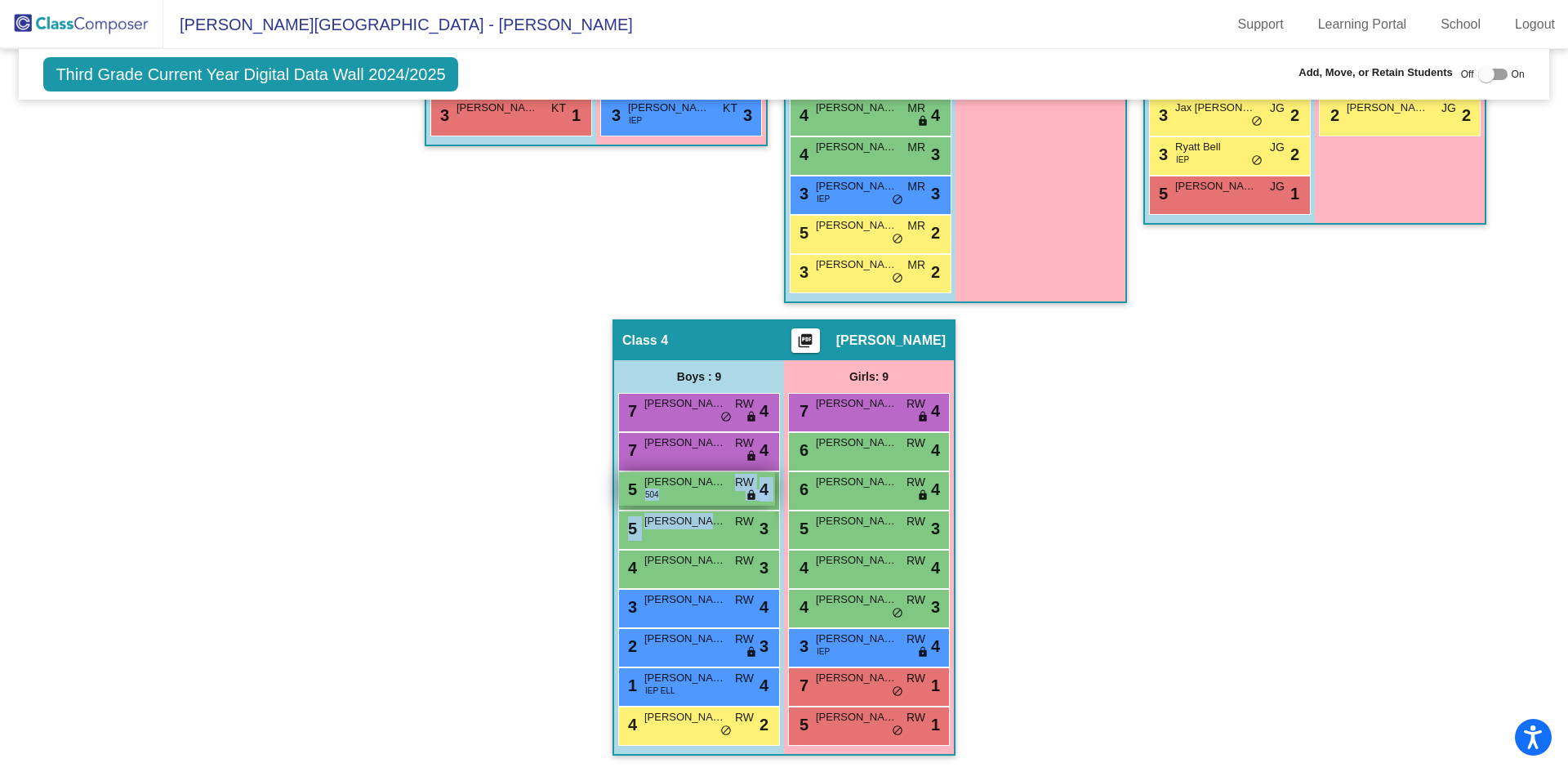
drag, startPoint x: 702, startPoint y: 478, endPoint x: 713, endPoint y: 500, distance: 24.6
click at [703, 511] on div "7 [PERSON_NAME] RW lock do_not_disturb_alt 4 7 Aycen [PERSON_NAME] lock do_not_…" at bounding box center [699, 568] width 161 height 352
click at [1277, 374] on div "Hallway - Hallway Class picture_as_pdf Add Student First Name Last Name Student…" at bounding box center [784, 280] width 1506 height 983
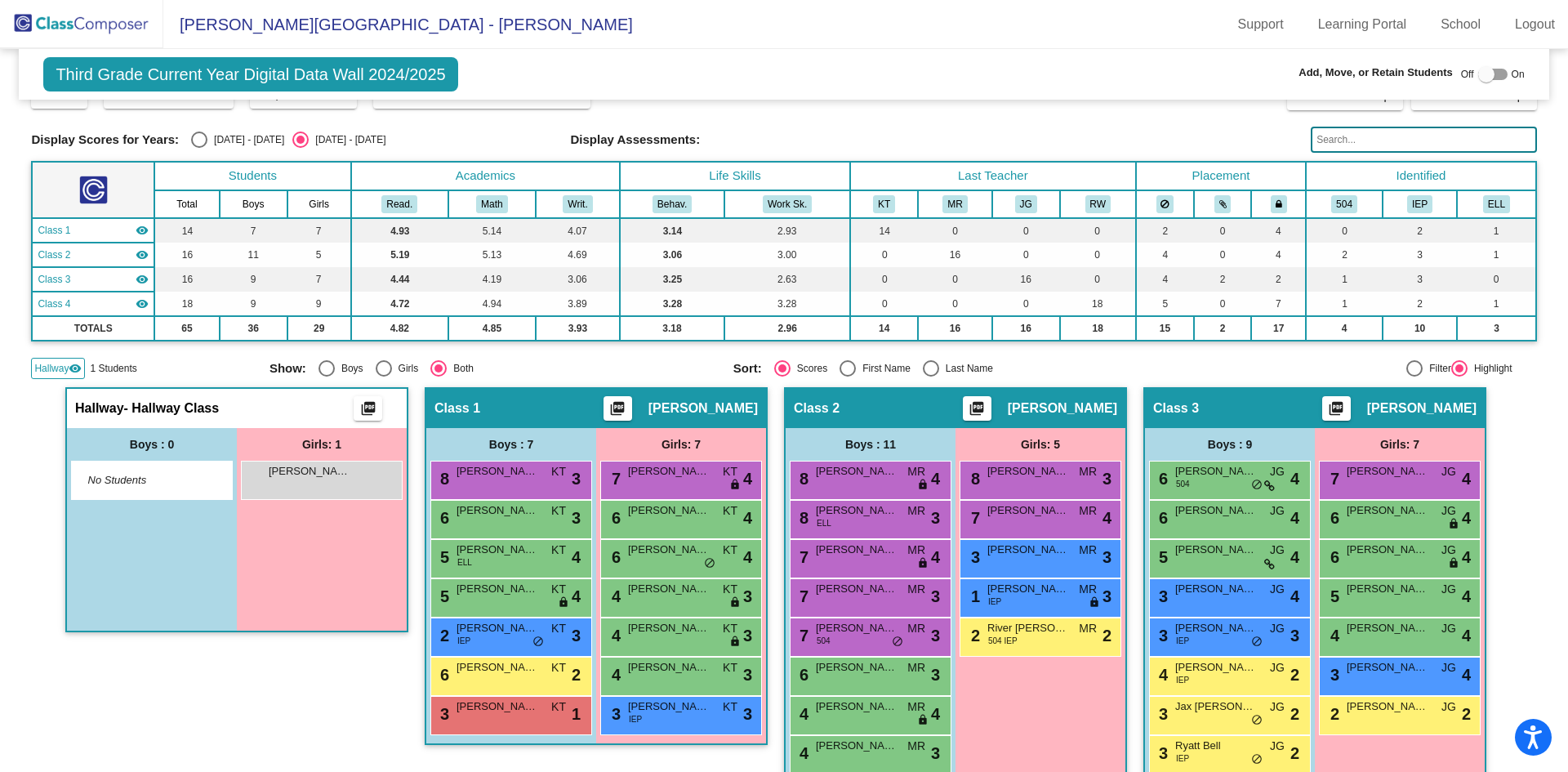
scroll to position [0, 0]
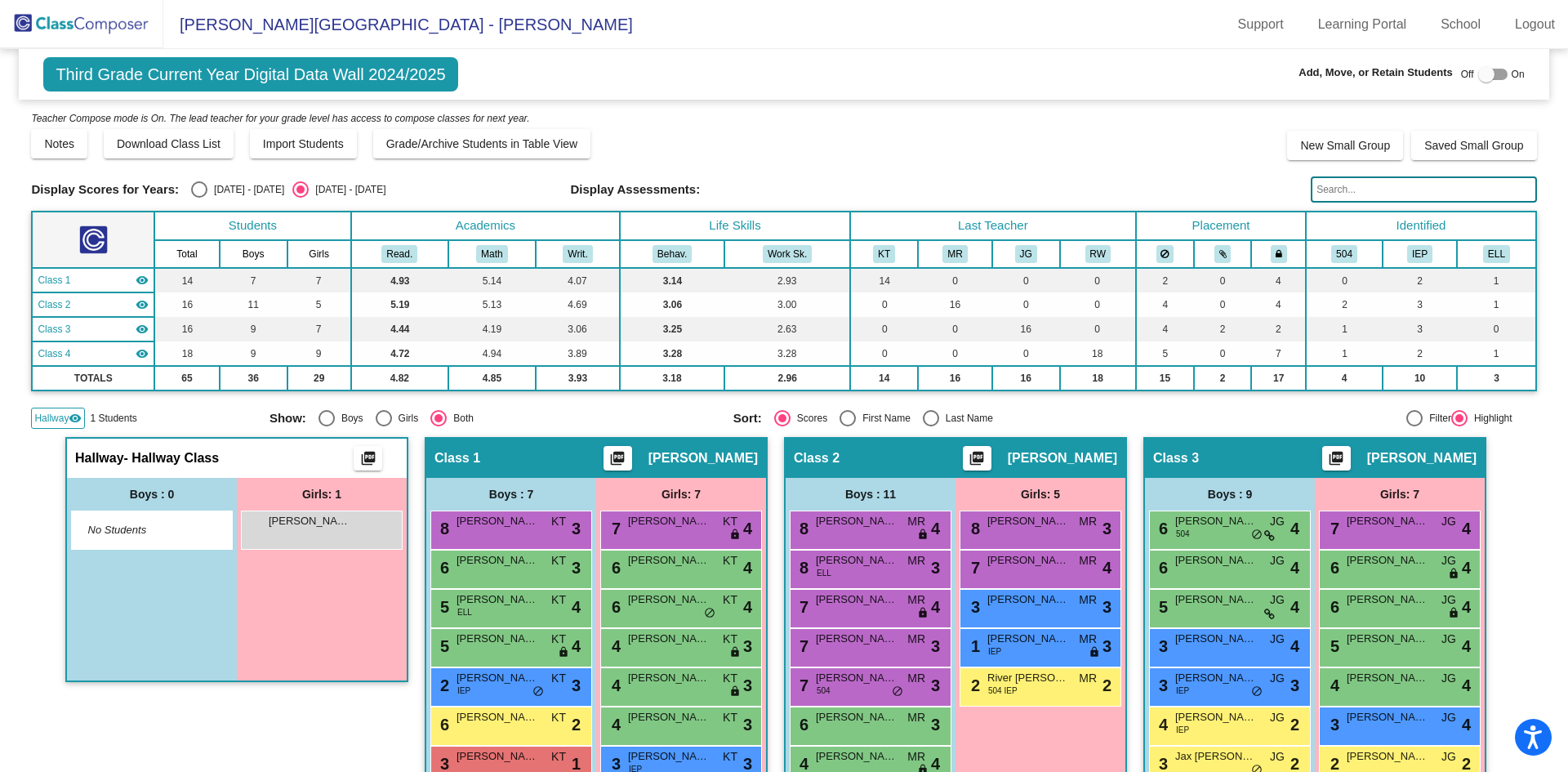
click at [118, 422] on span "1 Students" at bounding box center [113, 418] width 46 height 14
click at [54, 413] on span "Hallway" at bounding box center [52, 418] width 35 height 14
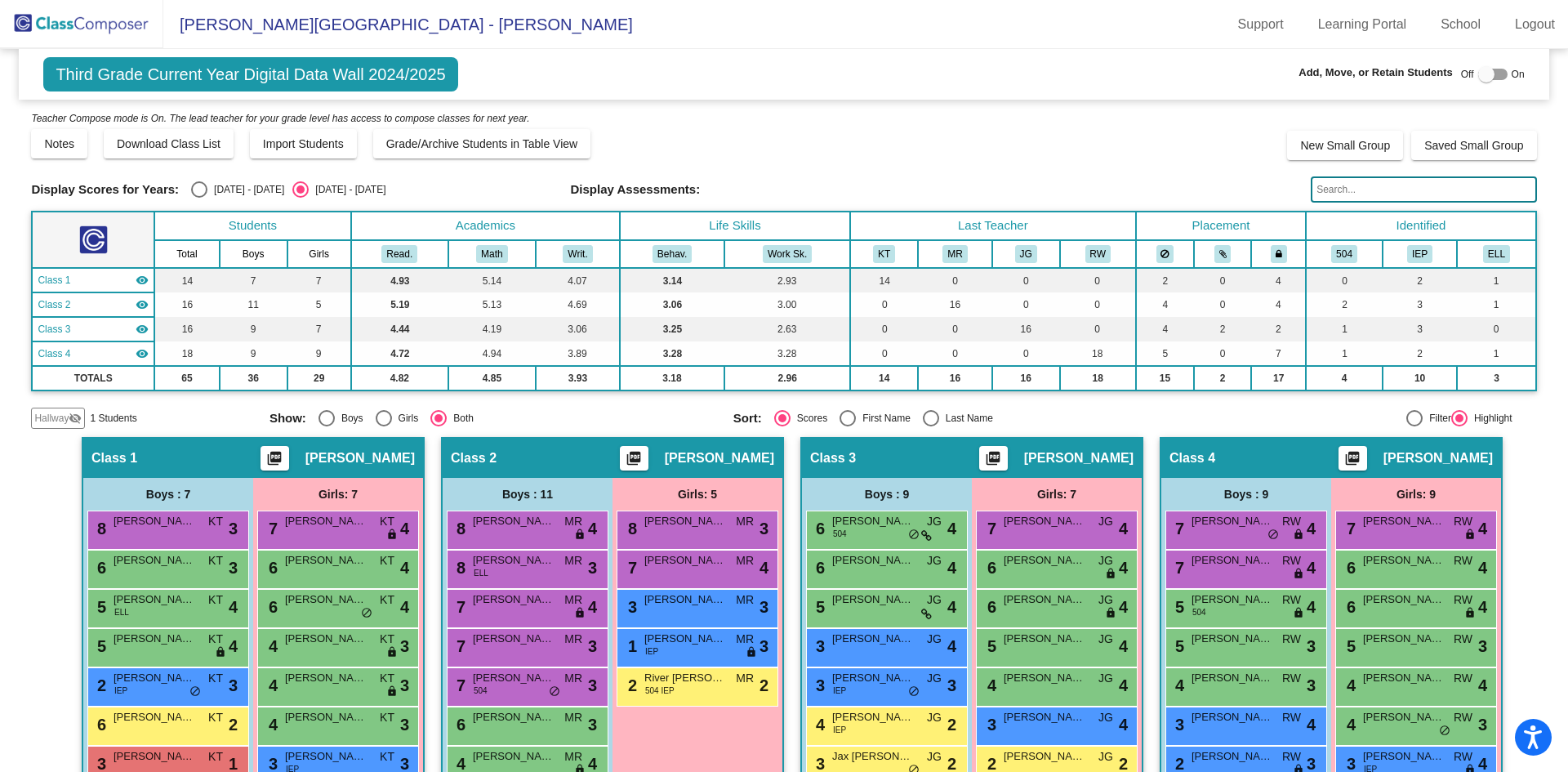
click at [54, 413] on span "Hallway" at bounding box center [52, 418] width 35 height 14
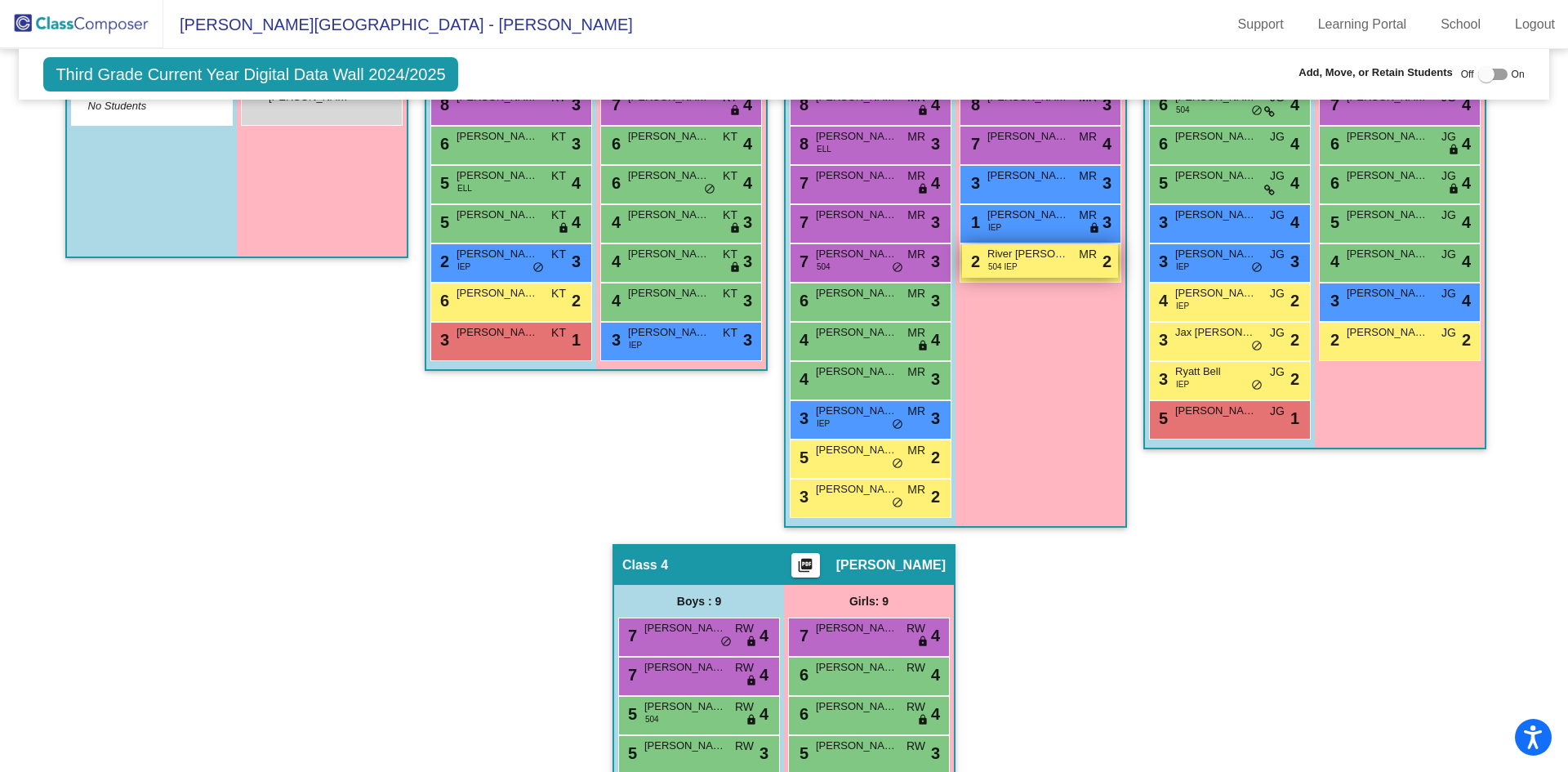
scroll to position [571, 0]
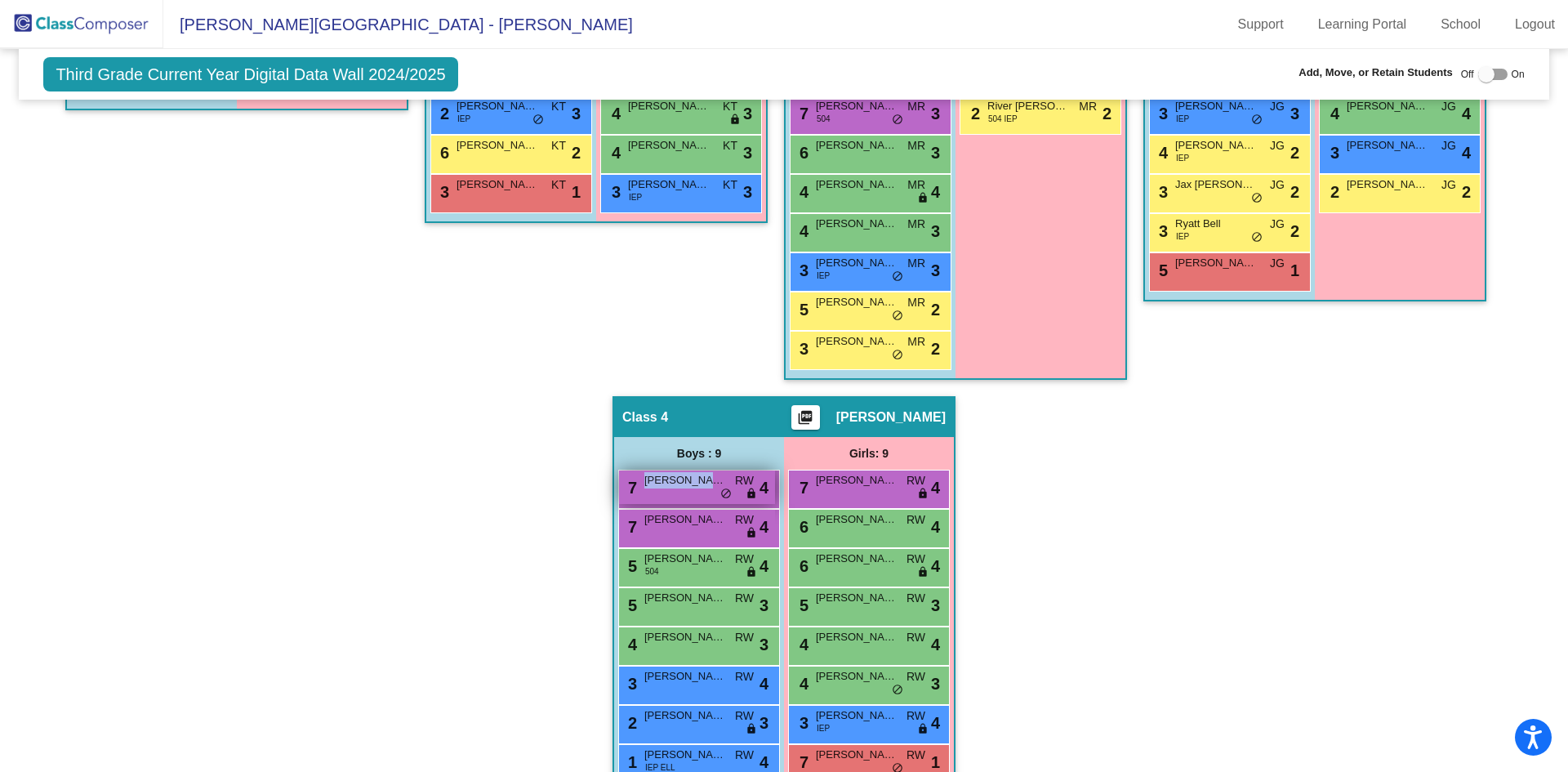
drag, startPoint x: 702, startPoint y: 484, endPoint x: 711, endPoint y: 490, distance: 10.8
click at [711, 490] on div "7 [PERSON_NAME] RW lock do_not_disturb_alt 4" at bounding box center [697, 487] width 156 height 34
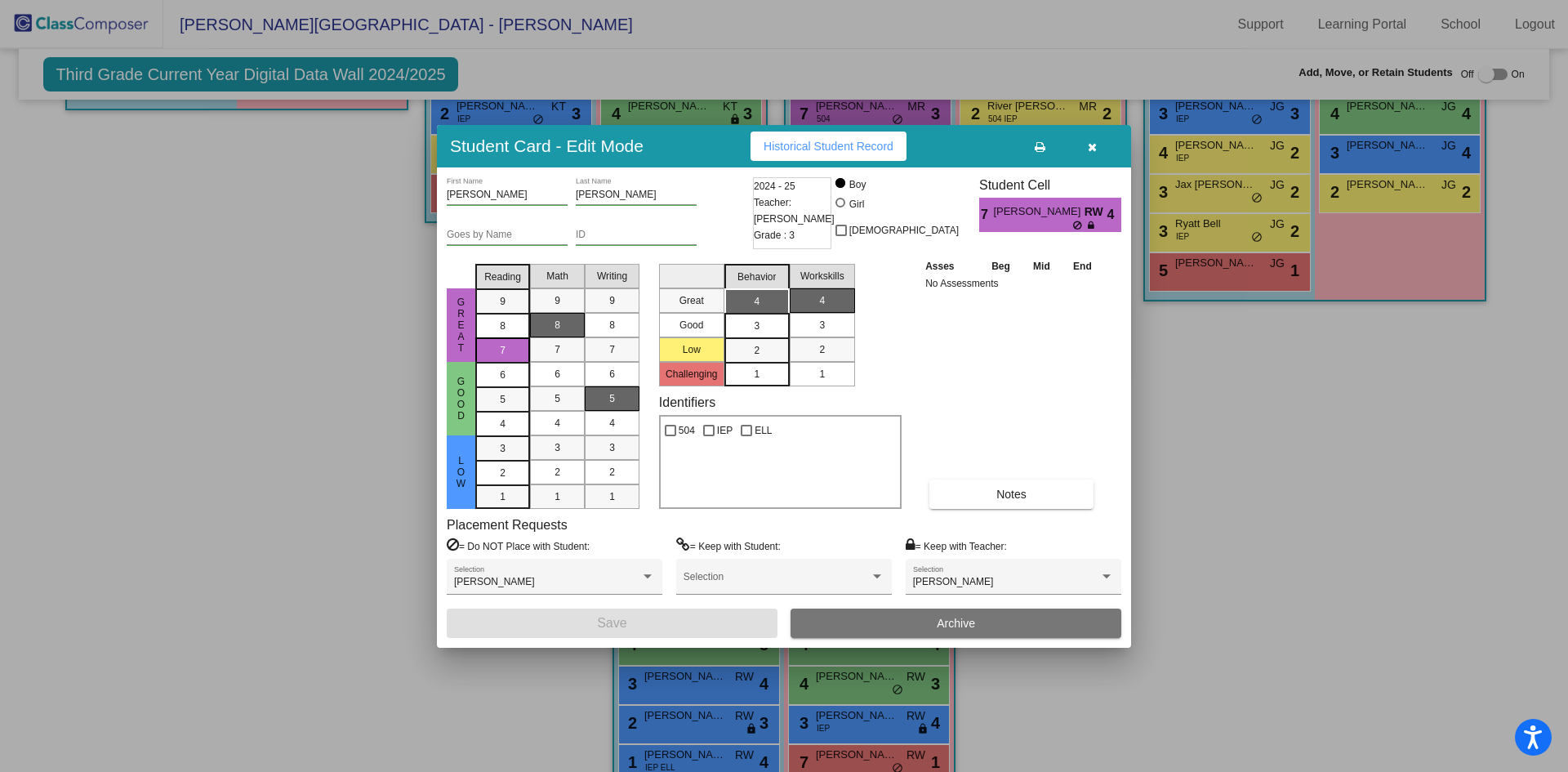
click at [1093, 144] on icon "button" at bounding box center [1092, 147] width 9 height 12
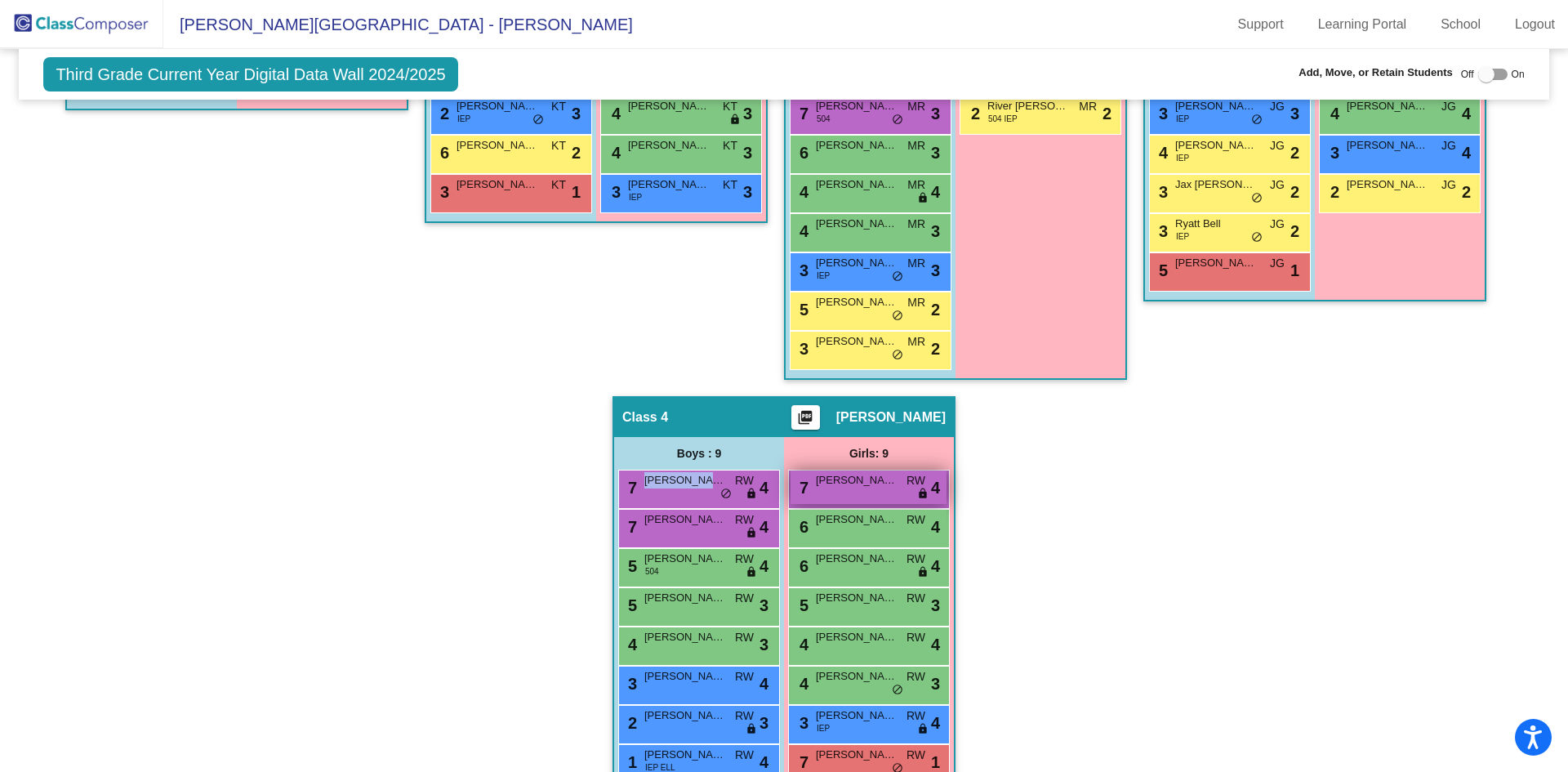
scroll to position [648, 0]
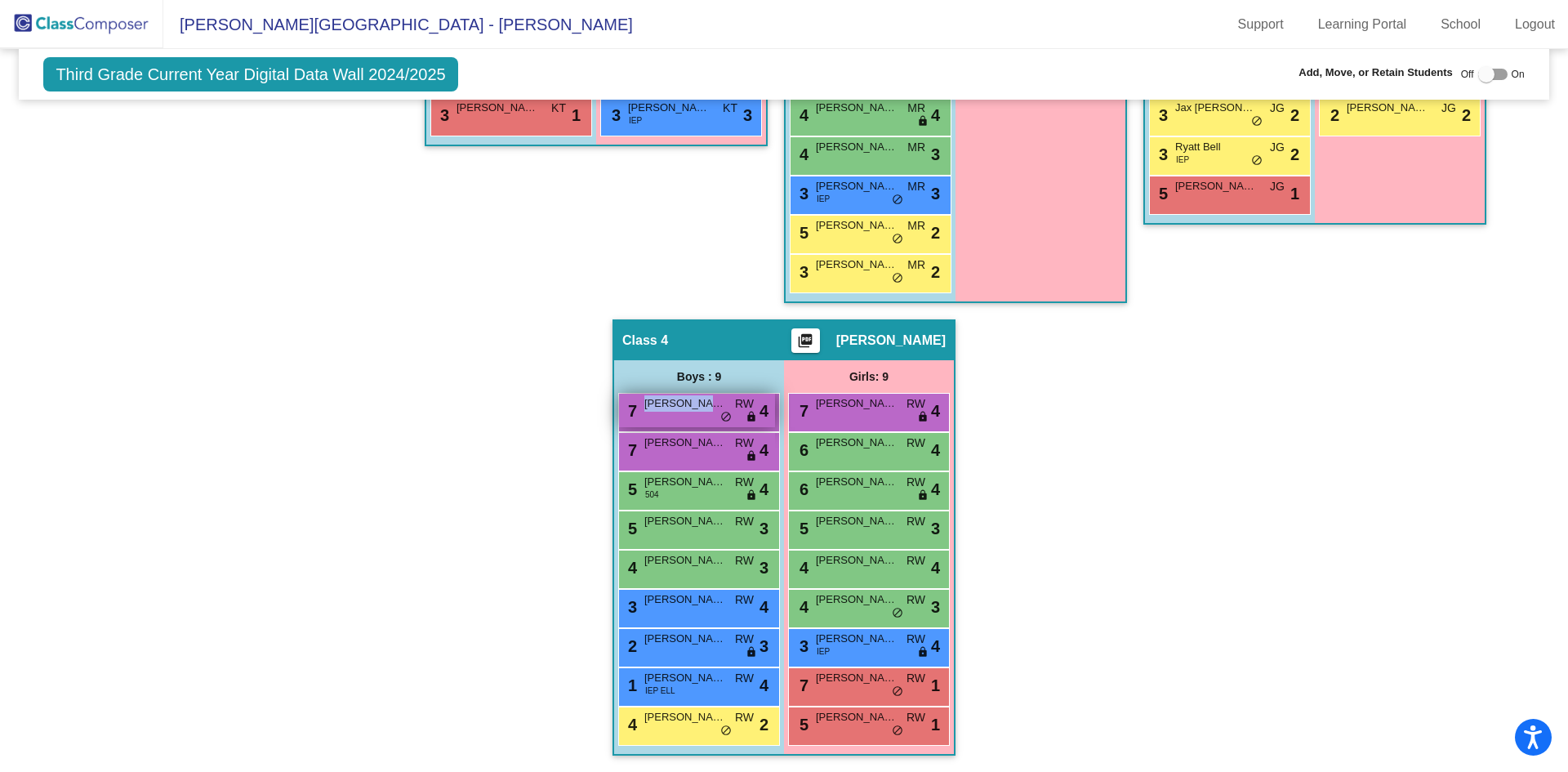
click at [707, 416] on div "7 [PERSON_NAME] RW lock do_not_disturb_alt 4" at bounding box center [697, 410] width 156 height 34
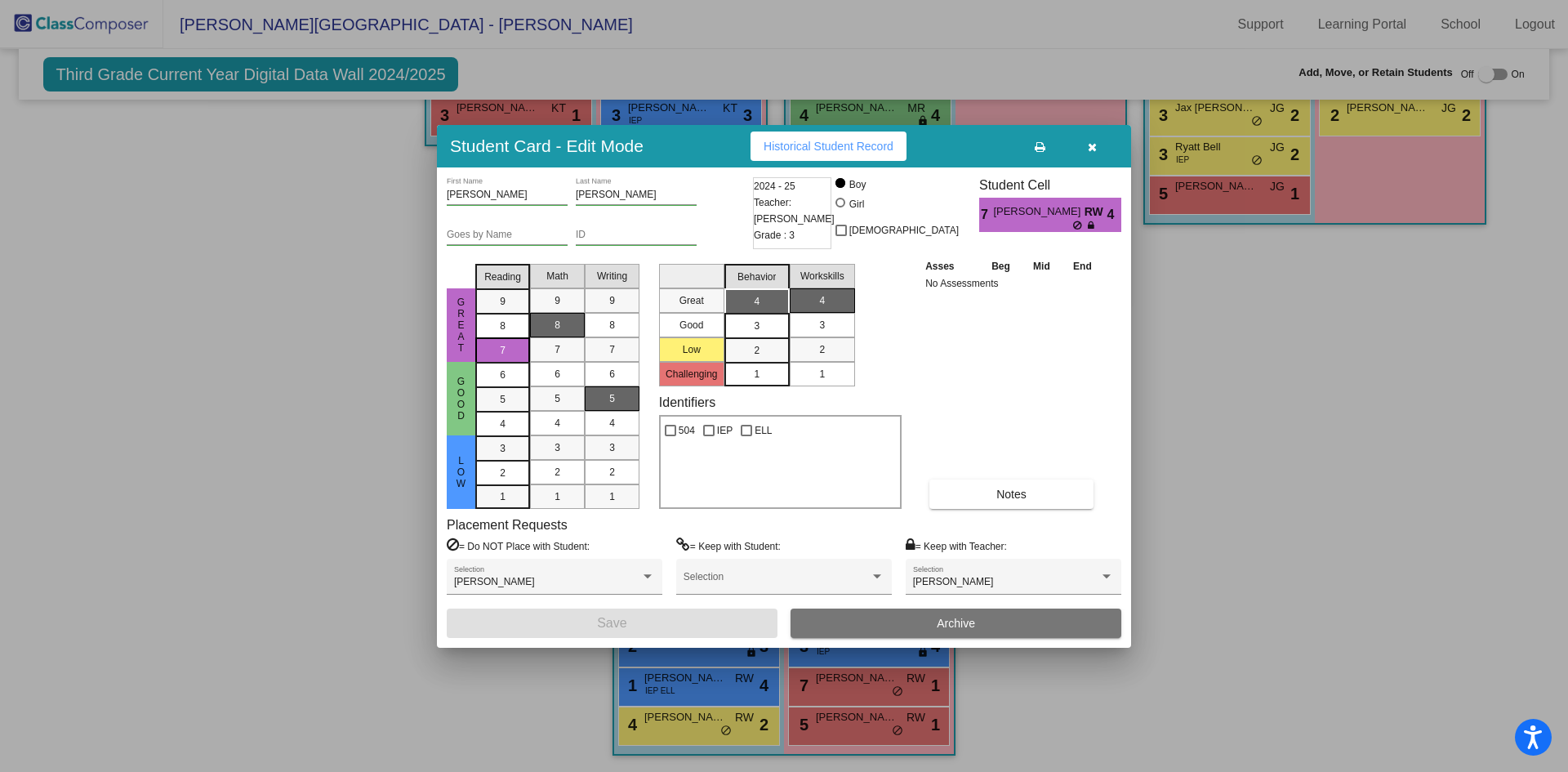
click at [1249, 461] on div at bounding box center [784, 386] width 1568 height 772
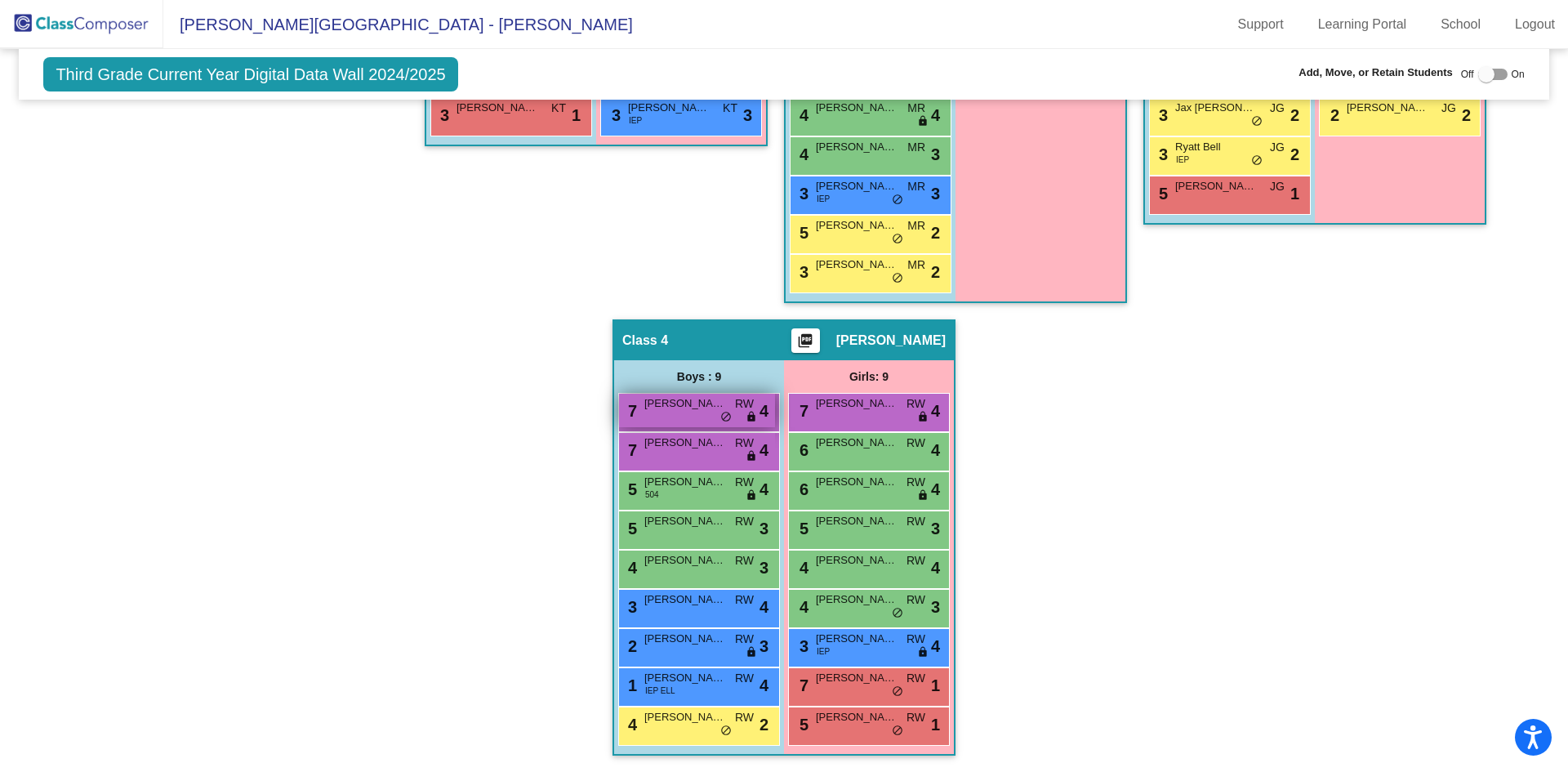
click at [687, 408] on span "[PERSON_NAME]" at bounding box center [685, 403] width 82 height 16
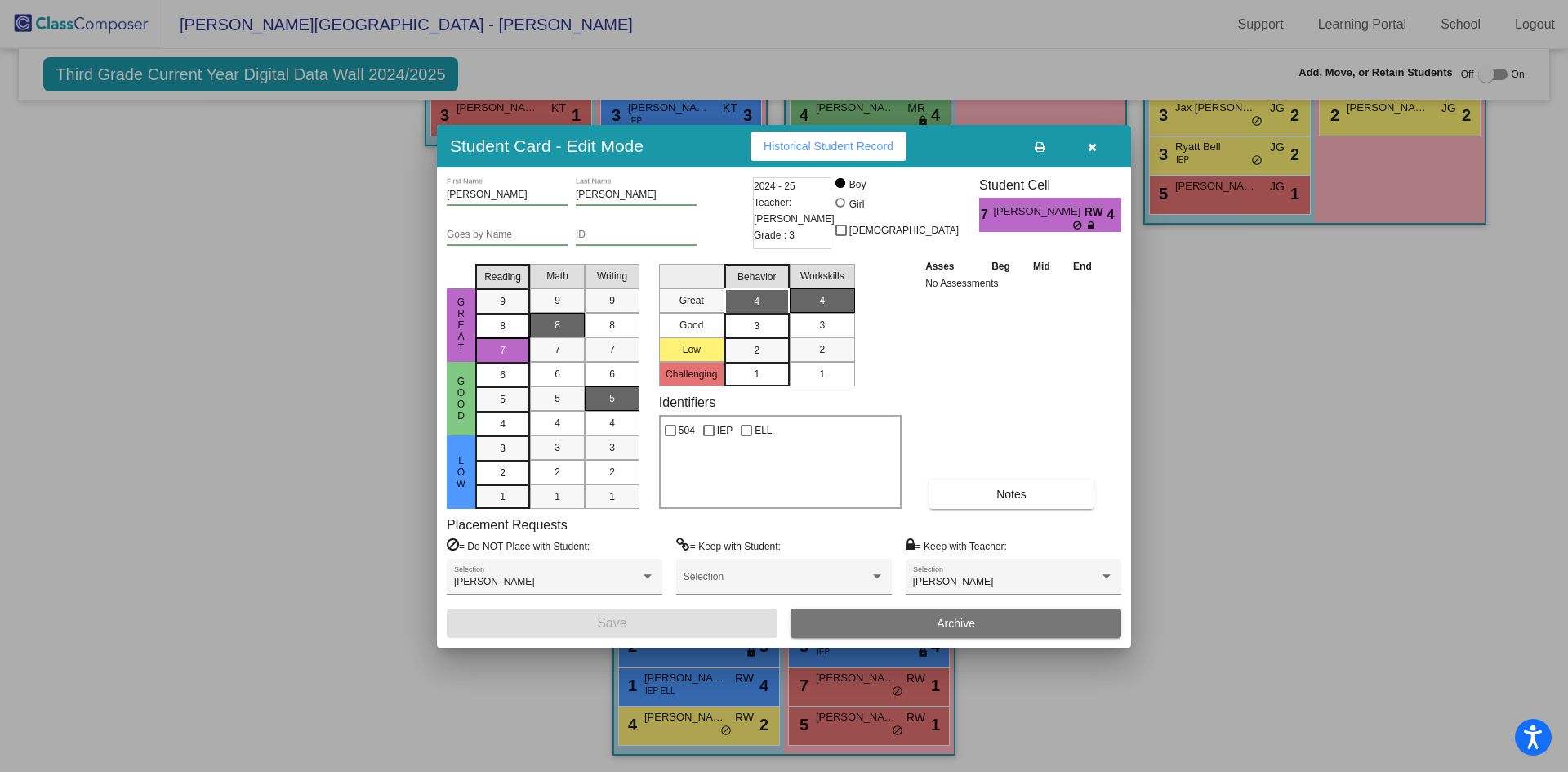
click at [1307, 470] on div at bounding box center [784, 386] width 1568 height 772
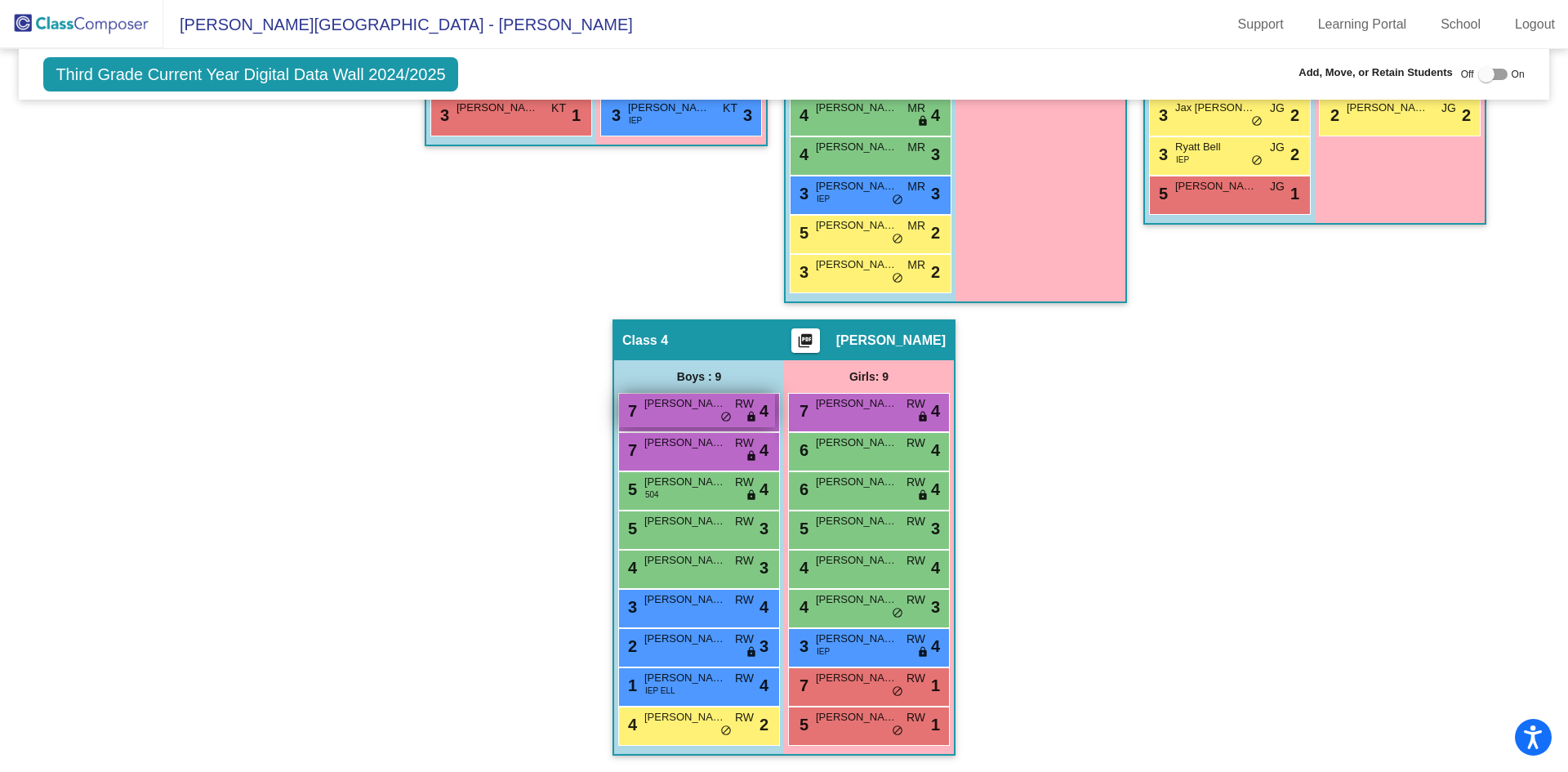
drag, startPoint x: 691, startPoint y: 414, endPoint x: 684, endPoint y: 410, distance: 8.1
click at [684, 410] on span "[PERSON_NAME]" at bounding box center [685, 403] width 82 height 16
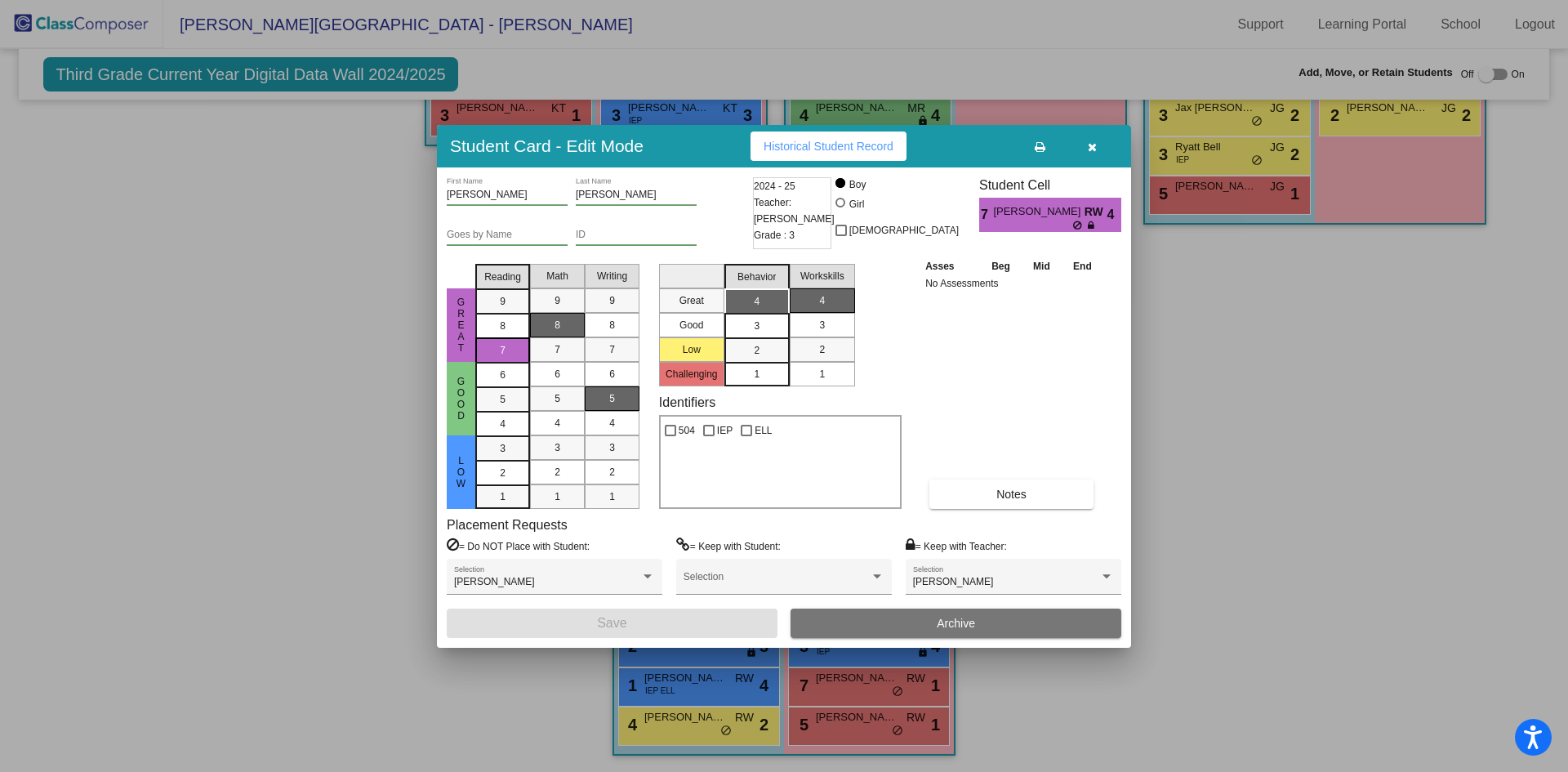
click at [856, 627] on button "Archive" at bounding box center [955, 623] width 330 height 30
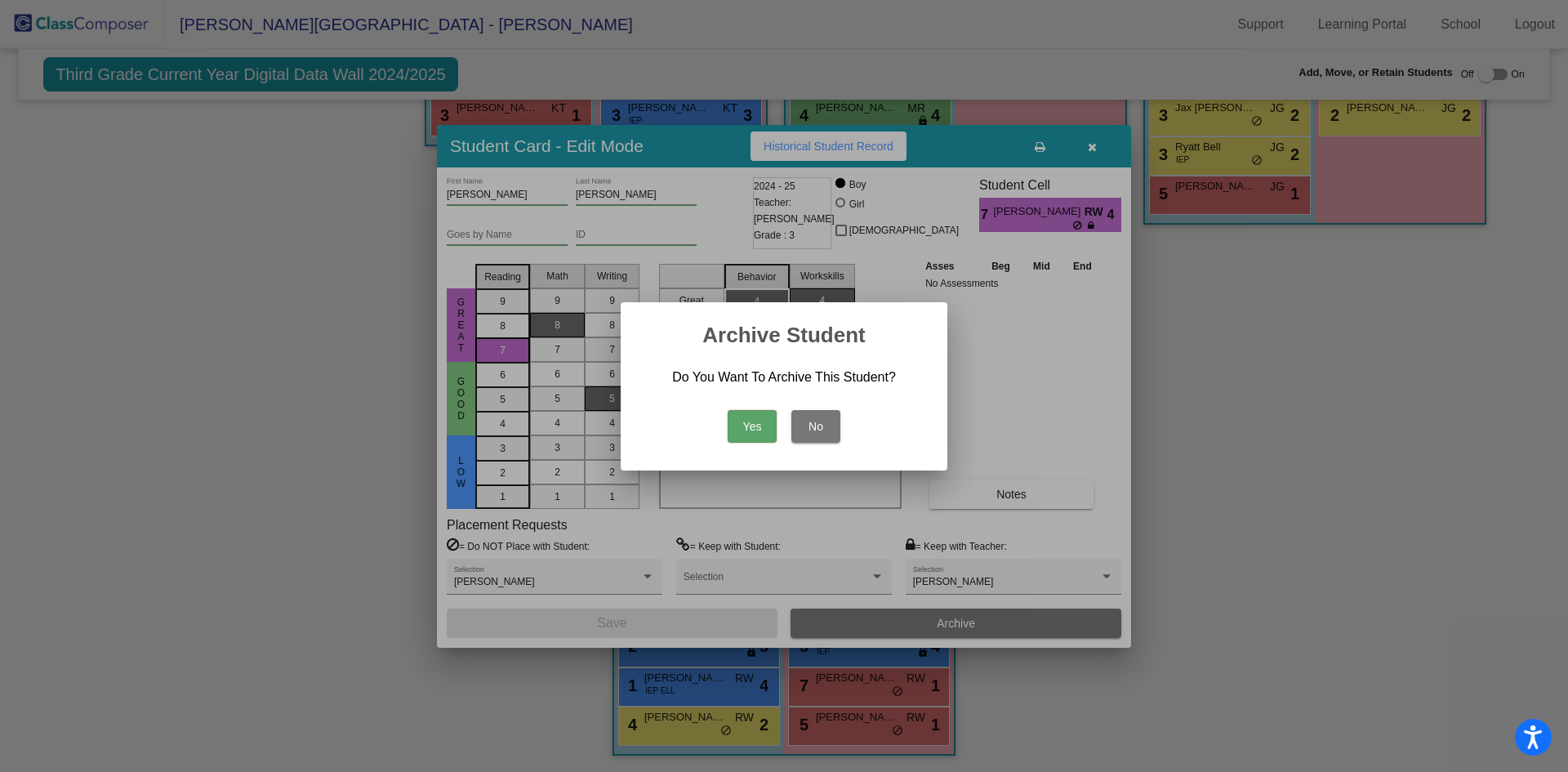
click at [1333, 470] on div at bounding box center [784, 386] width 1568 height 772
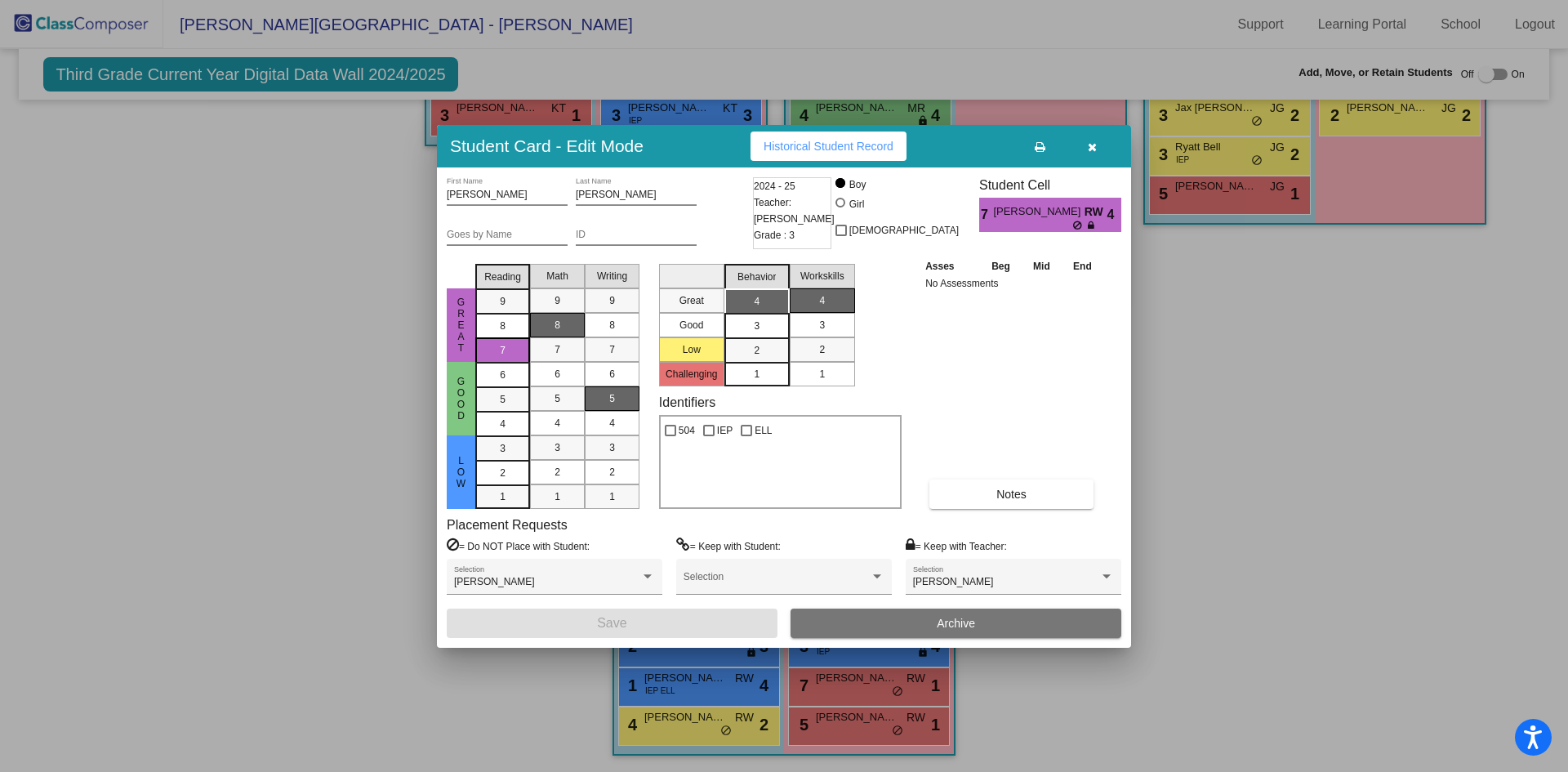
click at [1097, 145] on button "button" at bounding box center [1092, 146] width 52 height 30
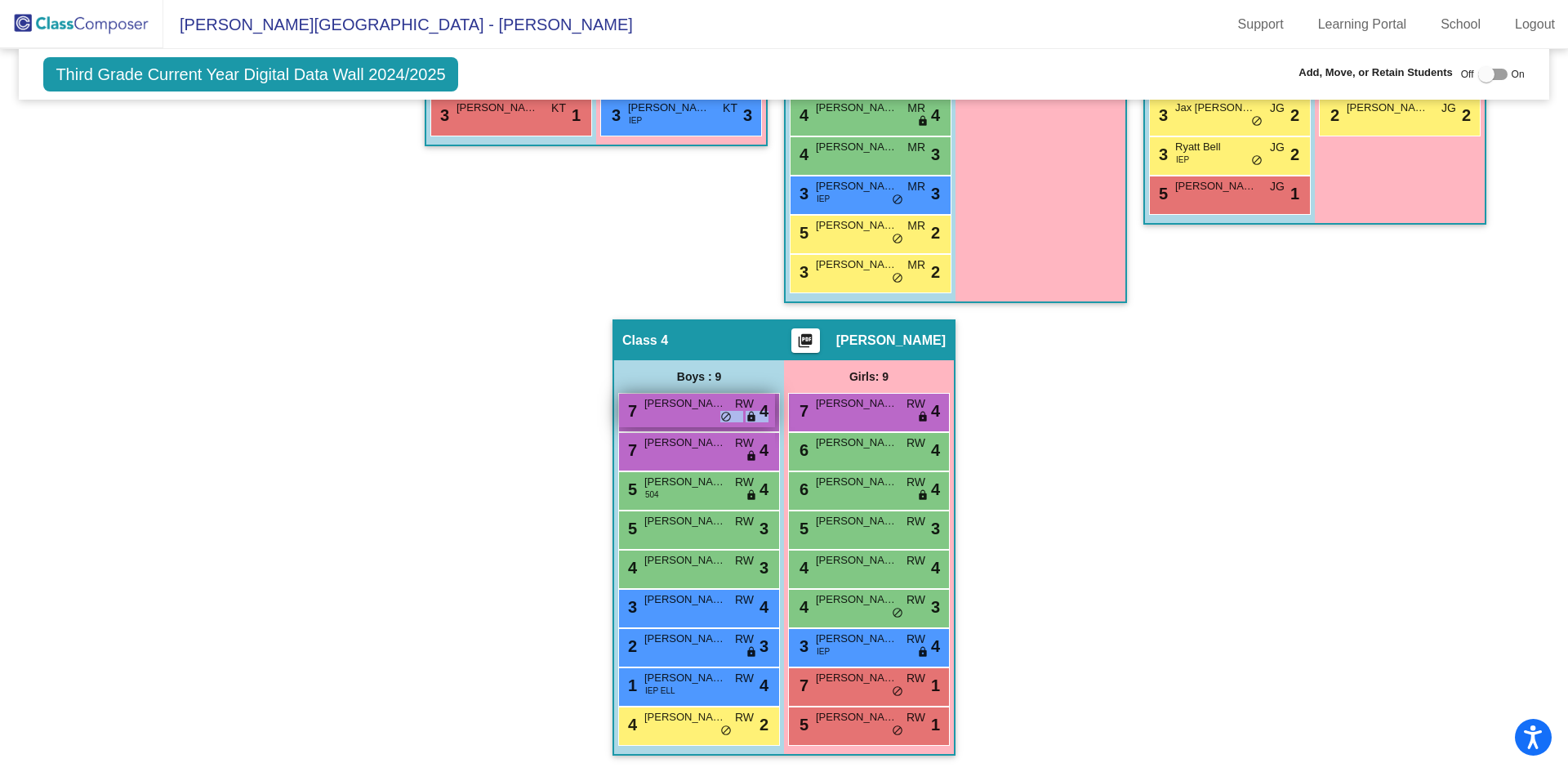
drag, startPoint x: 745, startPoint y: 407, endPoint x: 753, endPoint y: 410, distance: 8.5
click at [753, 410] on div "7 [PERSON_NAME] RW lock do_not_disturb_alt 4" at bounding box center [697, 410] width 156 height 34
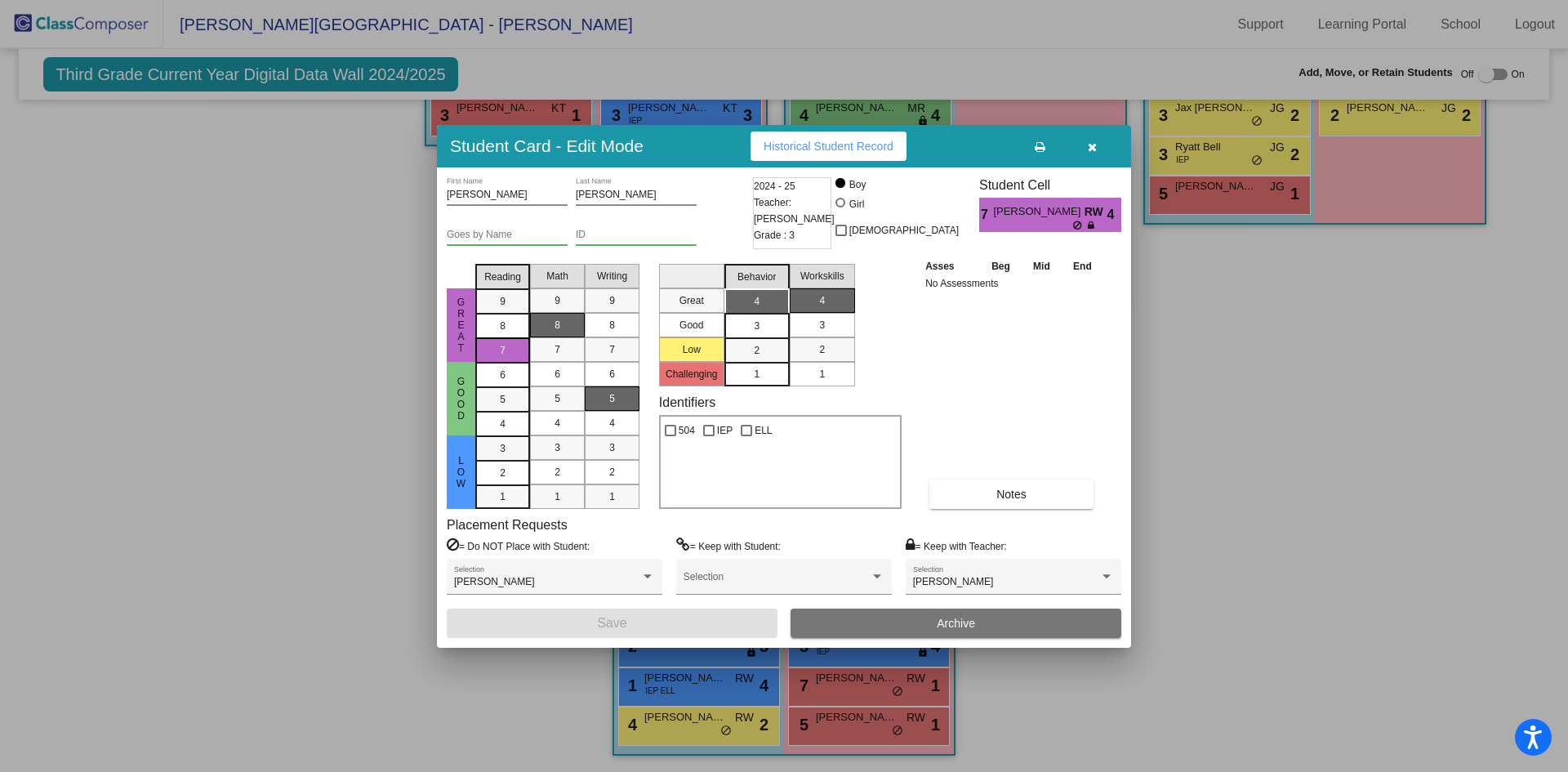
click at [1315, 446] on div at bounding box center [784, 386] width 1568 height 772
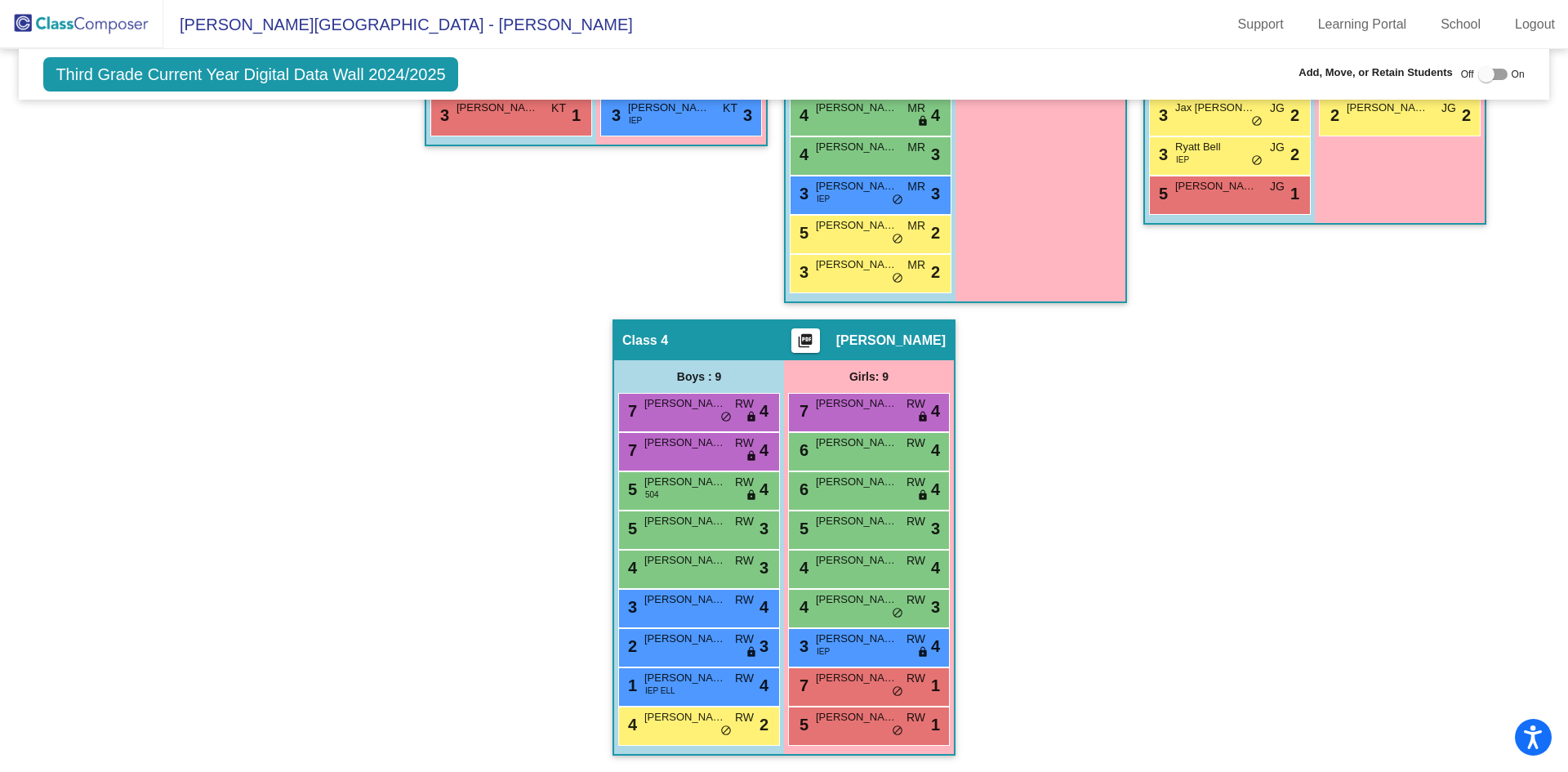
click at [107, 18] on img at bounding box center [82, 24] width 163 height 48
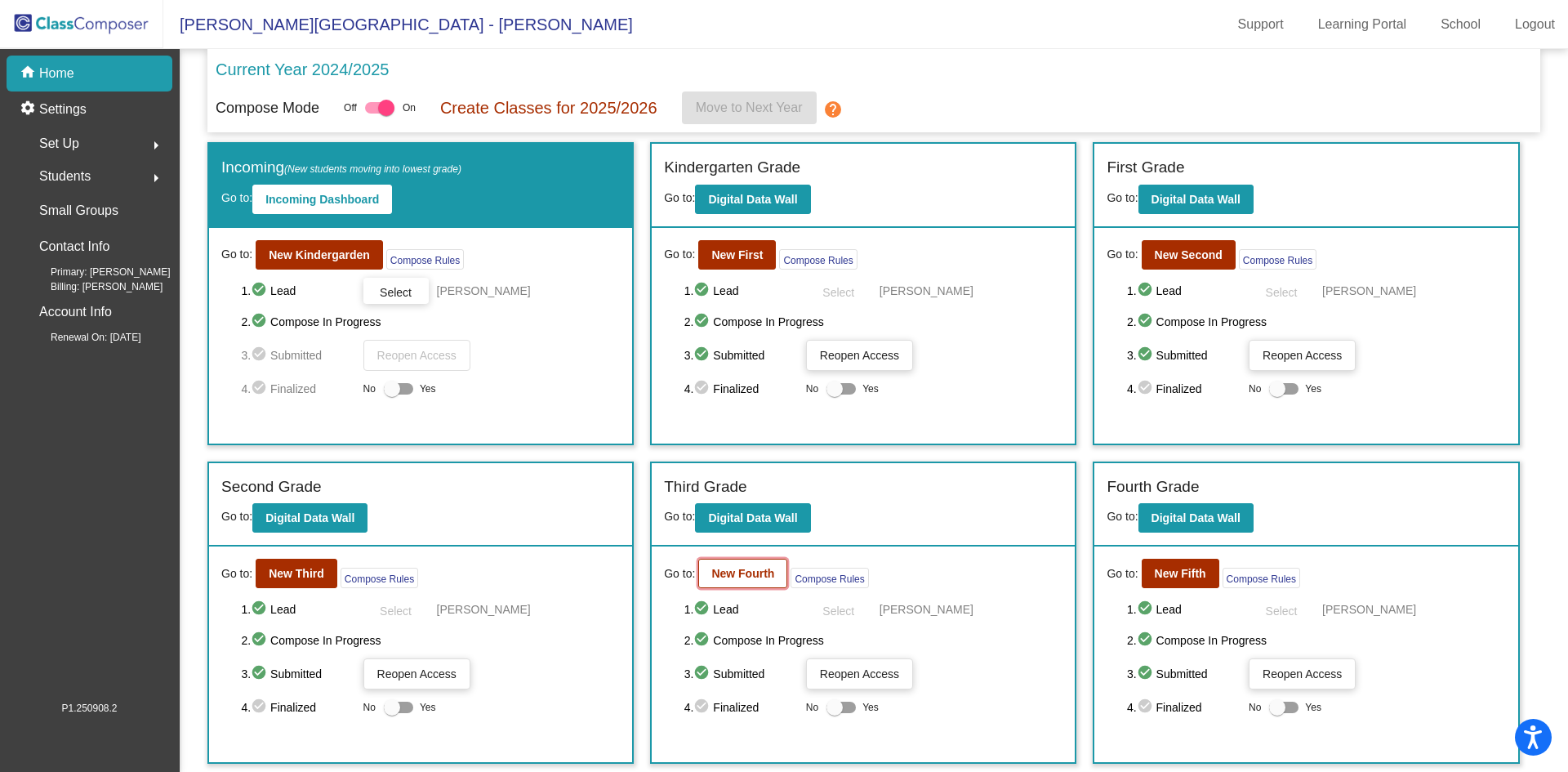
click at [745, 573] on b "New Fourth" at bounding box center [742, 573] width 62 height 13
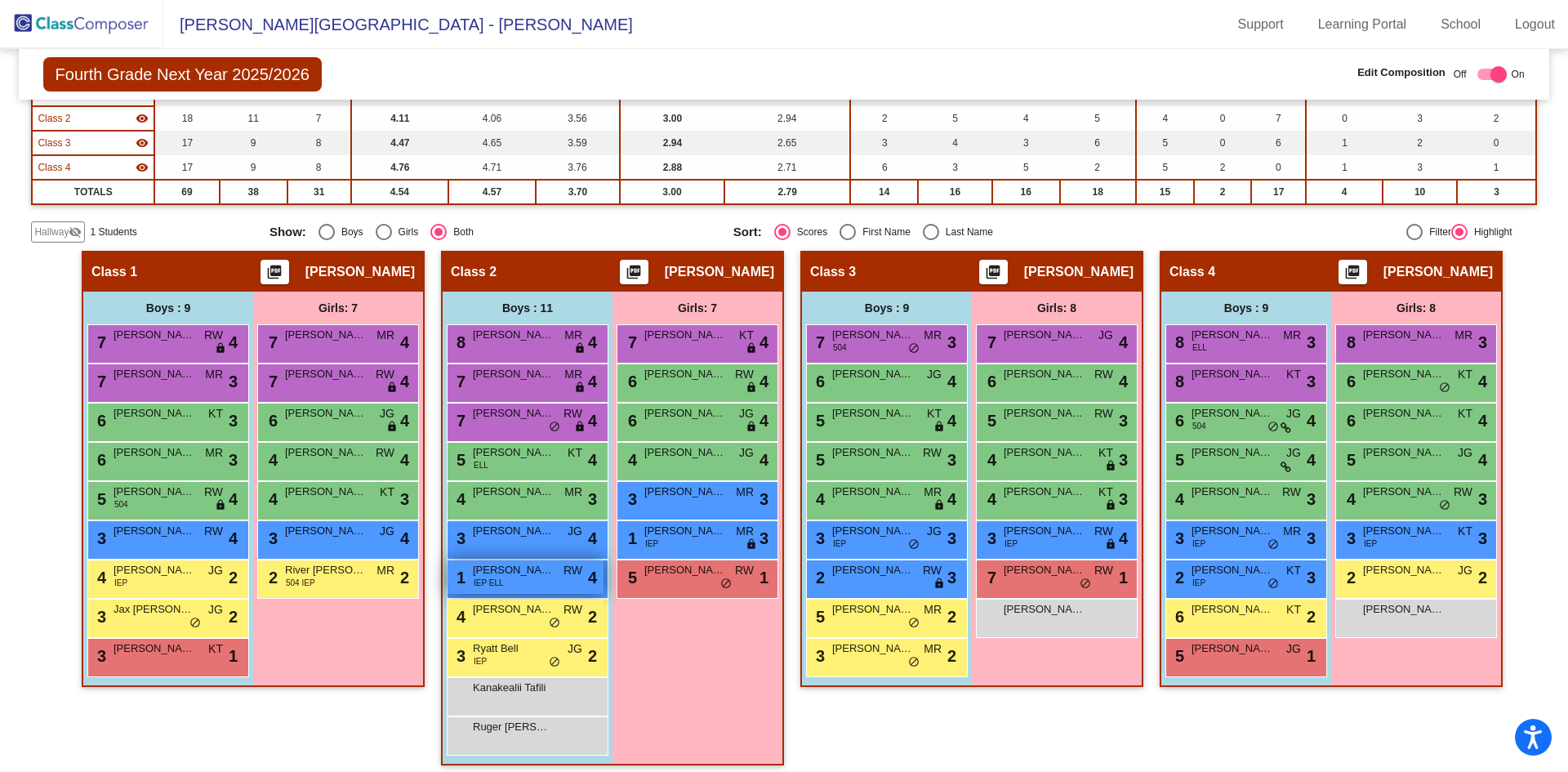
scroll to position [193, 0]
